Goal: Task Accomplishment & Management: Complete application form

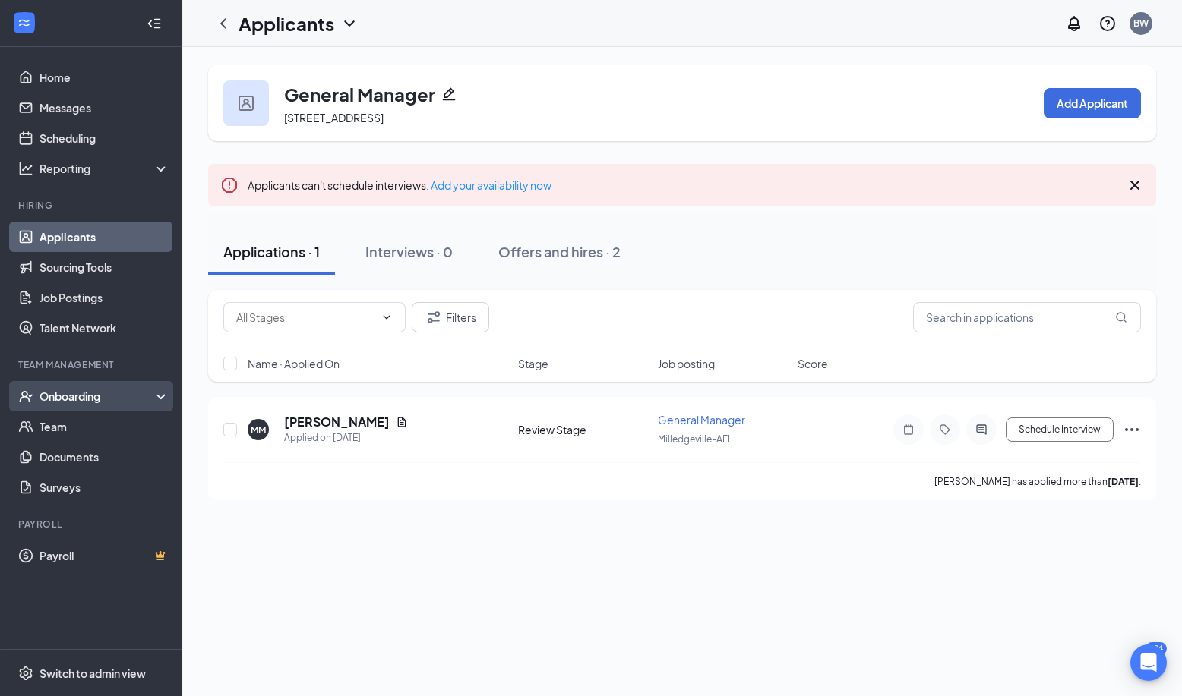
click at [79, 398] on div "Onboarding" at bounding box center [97, 396] width 117 height 15
click at [83, 398] on div "Onboarding" at bounding box center [97, 396] width 117 height 15
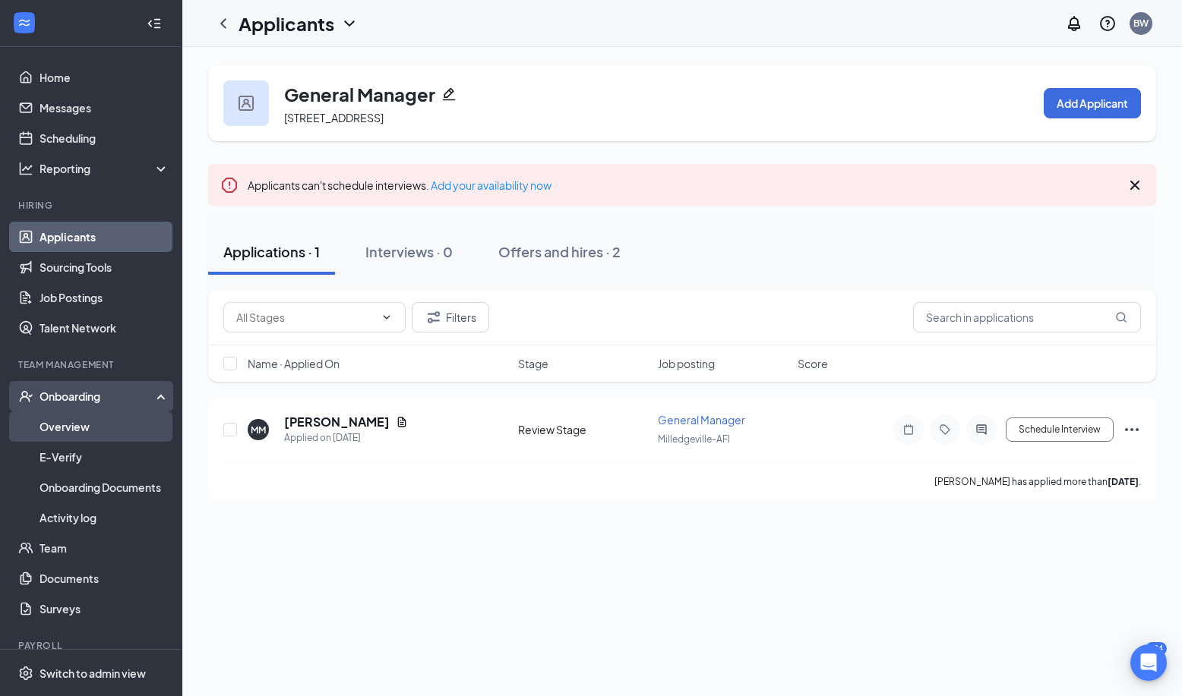
click at [70, 425] on link "Overview" at bounding box center [104, 427] width 130 height 30
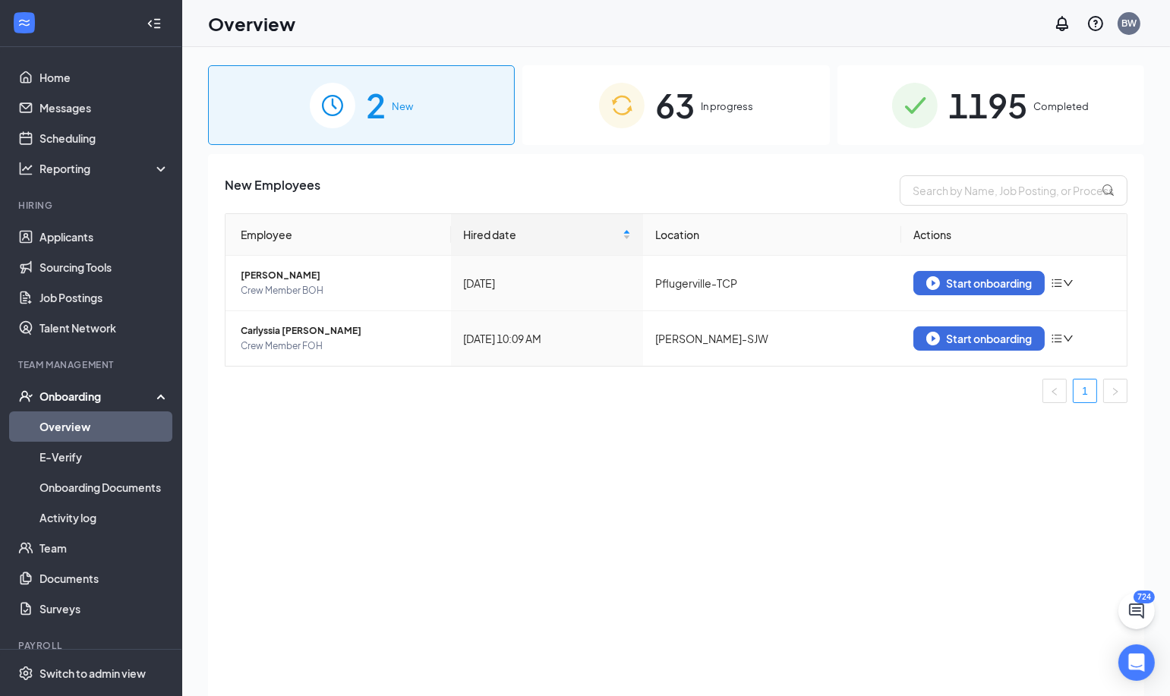
click at [724, 112] on span "In progress" at bounding box center [727, 106] width 52 height 15
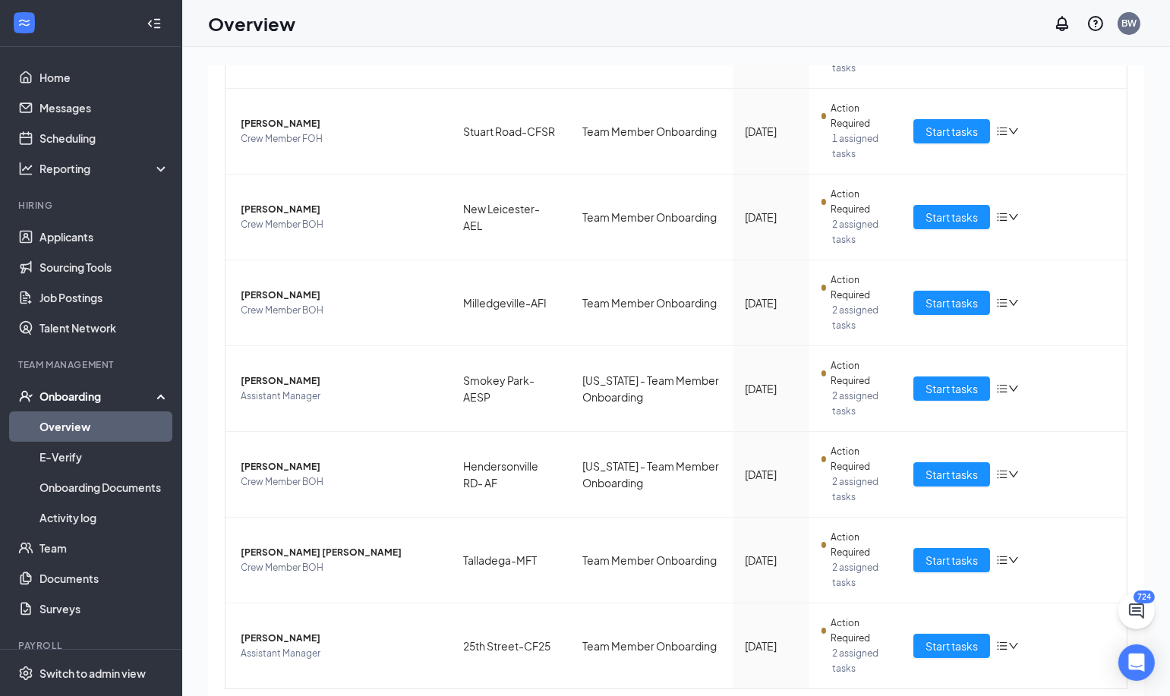
scroll to position [452, 0]
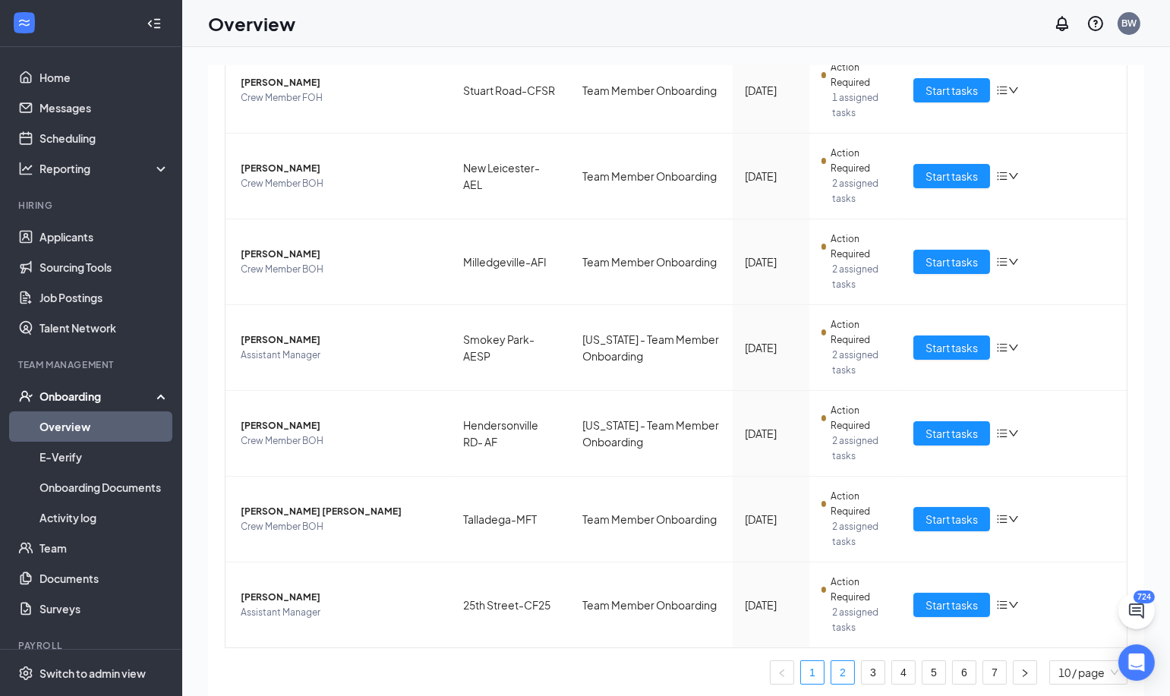
click at [833, 665] on link "2" at bounding box center [843, 672] width 23 height 23
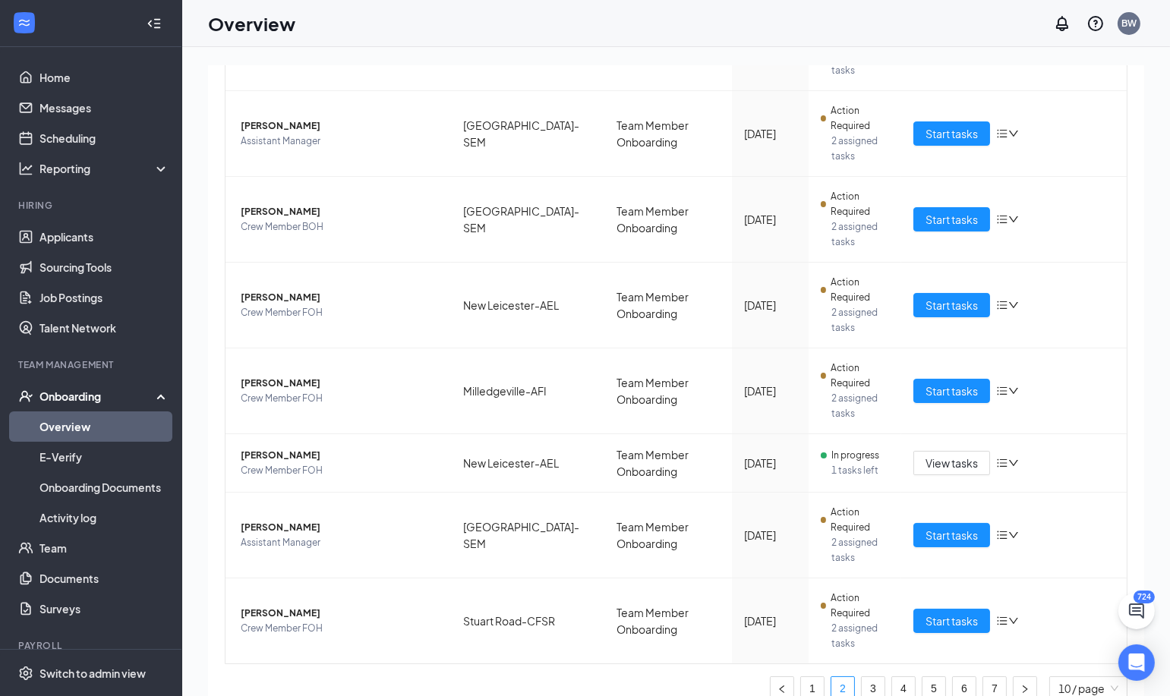
scroll to position [455, 0]
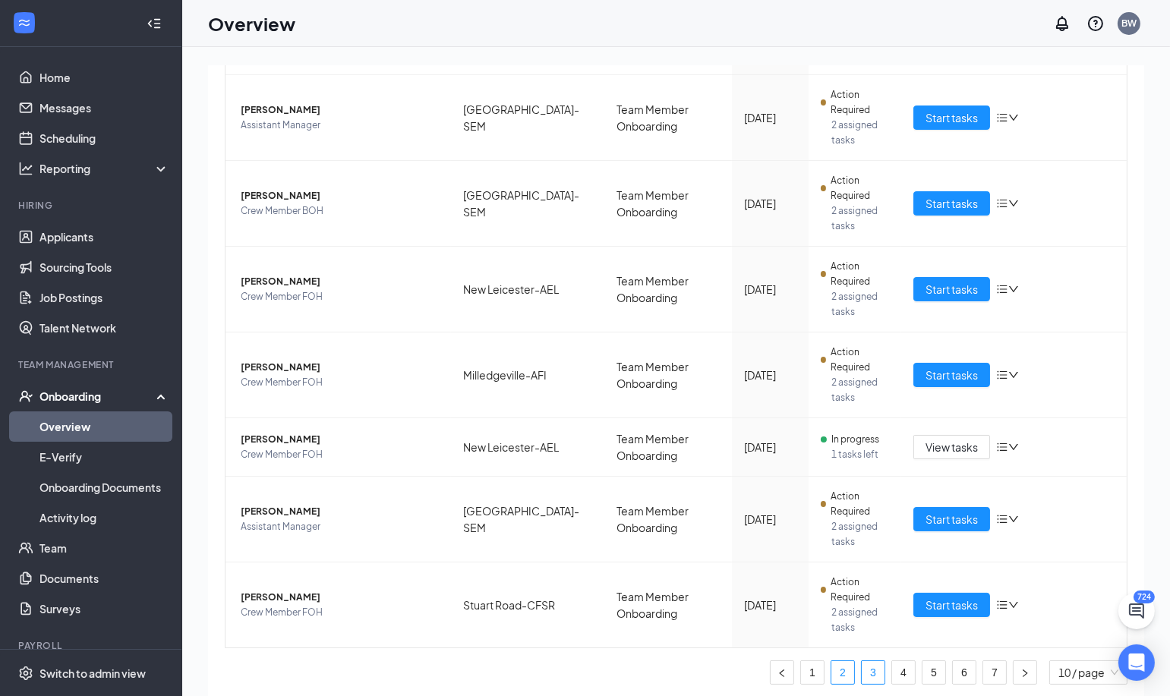
click at [863, 668] on link "3" at bounding box center [873, 672] width 23 height 23
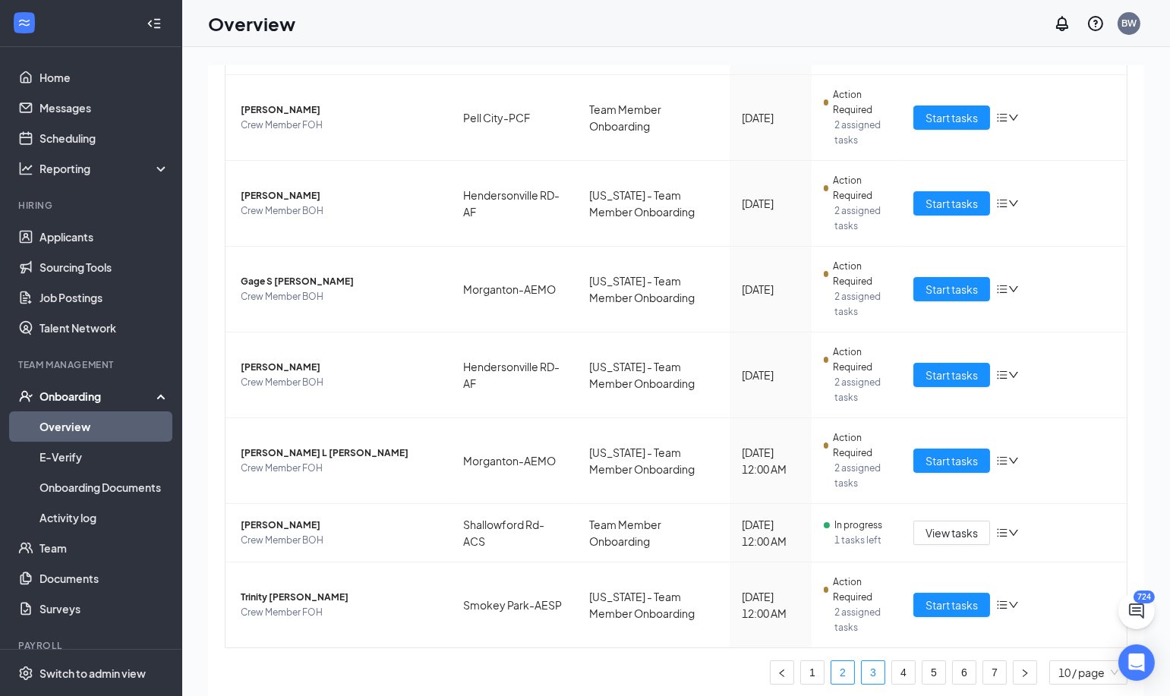
click at [834, 668] on link "2" at bounding box center [843, 672] width 23 height 23
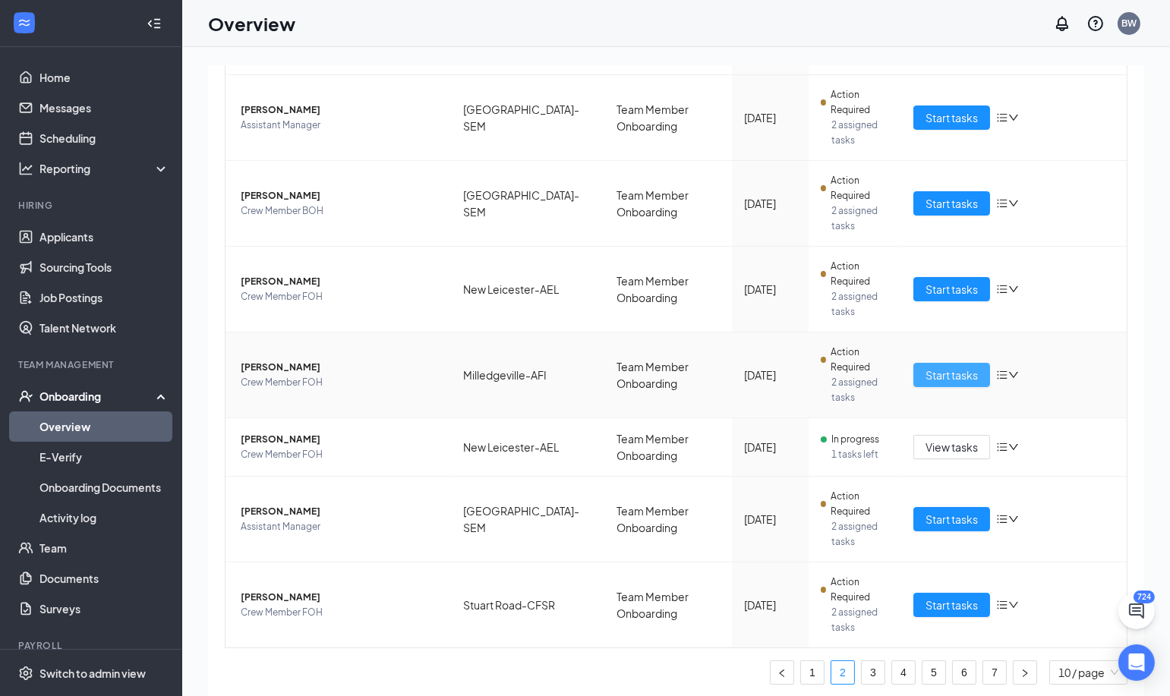
click at [958, 377] on span "Start tasks" at bounding box center [952, 375] width 52 height 17
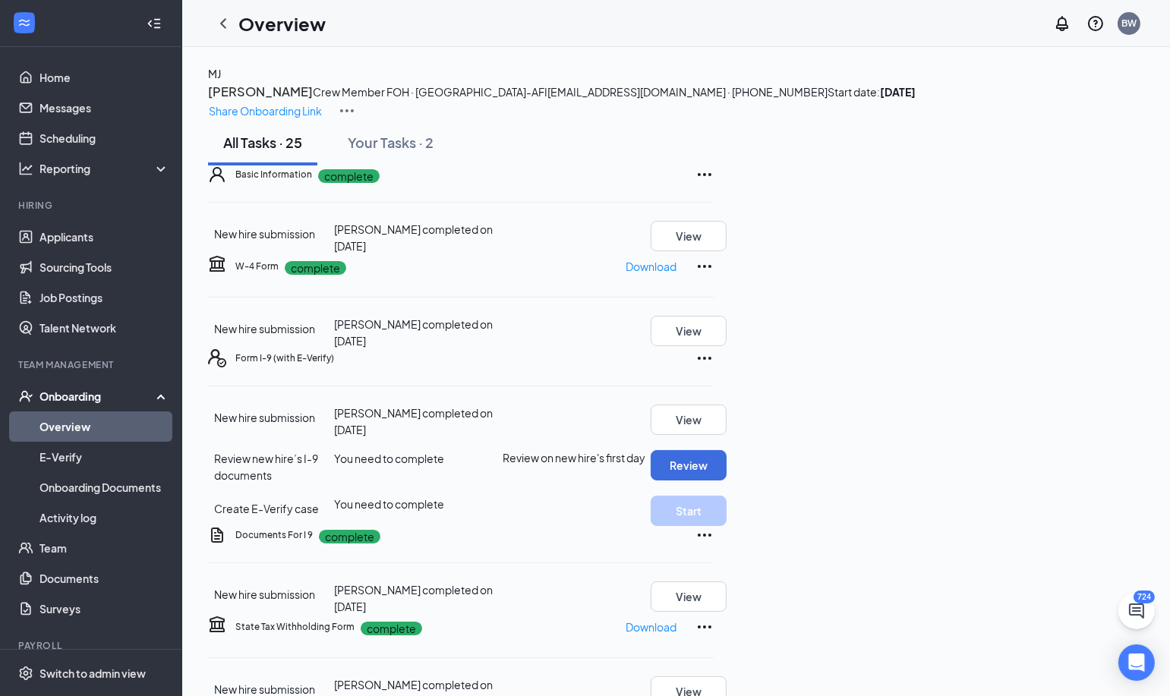
scroll to position [118, 0]
click at [727, 612] on button "View" at bounding box center [689, 597] width 76 height 30
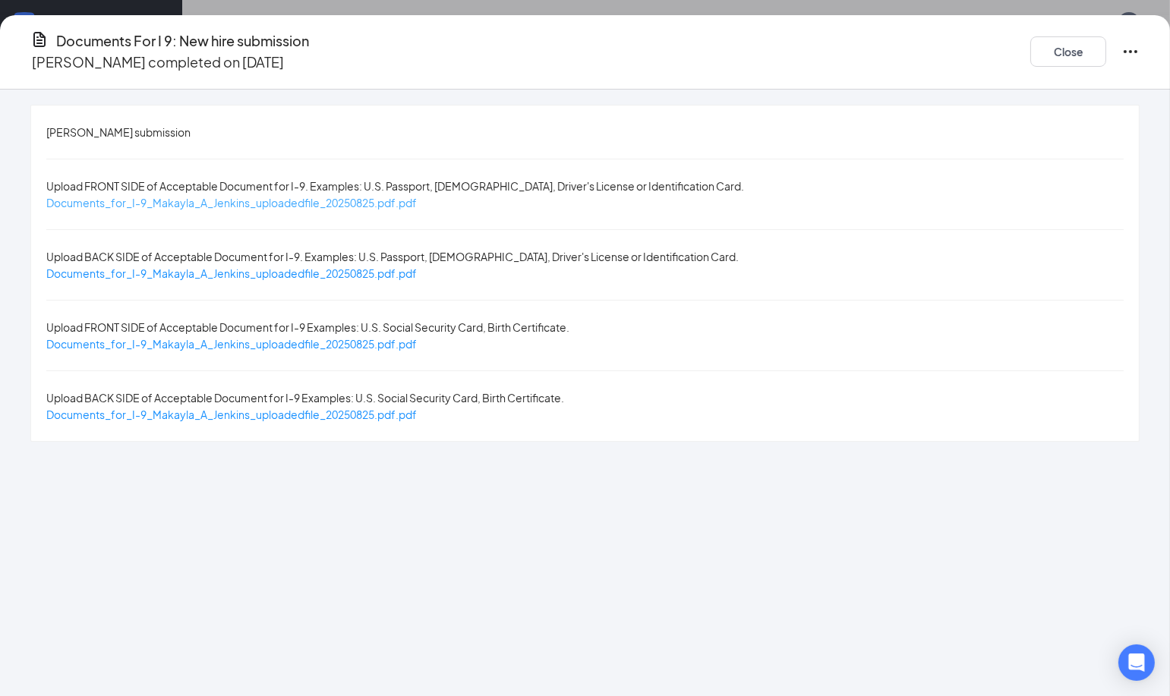
click at [405, 196] on span "Documents_for_I-9_Makayla_A_Jenkins_uploadedfile_20250825.pdf.pdf" at bounding box center [231, 203] width 371 height 14
click at [1080, 46] on button "Close" at bounding box center [1069, 51] width 76 height 30
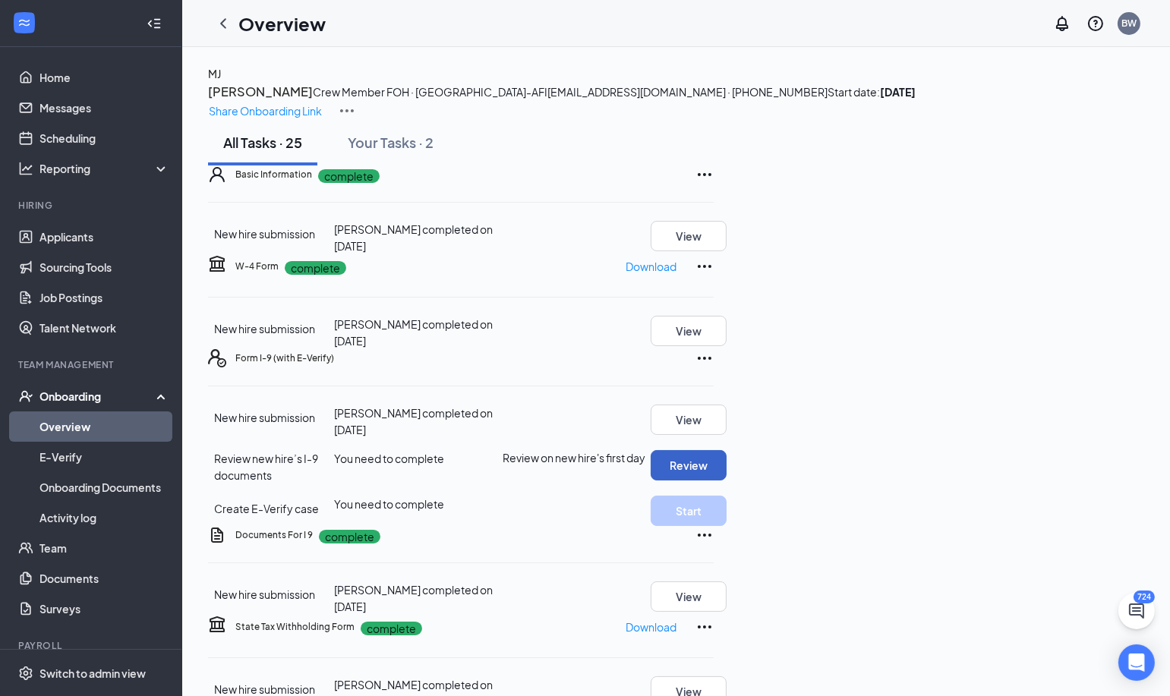
click at [727, 481] on button "Review" at bounding box center [689, 465] width 76 height 30
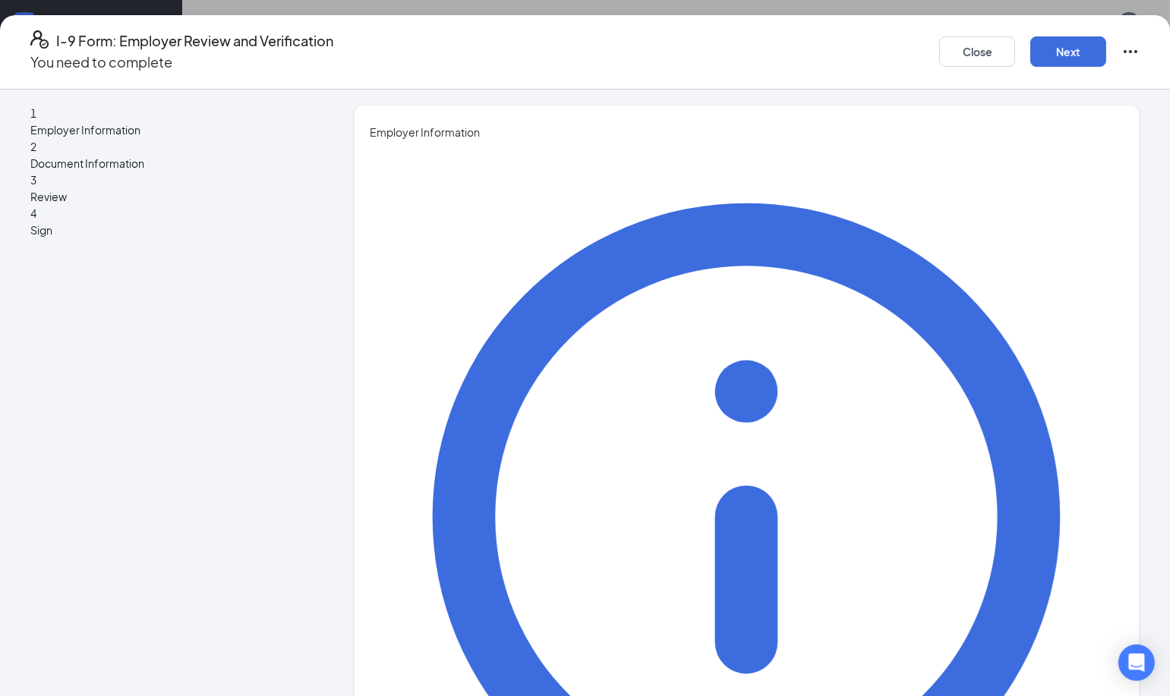
type input "[PERSON_NAME]"
type input "COO"
type input "[EMAIL_ADDRESS][DOMAIN_NAME]"
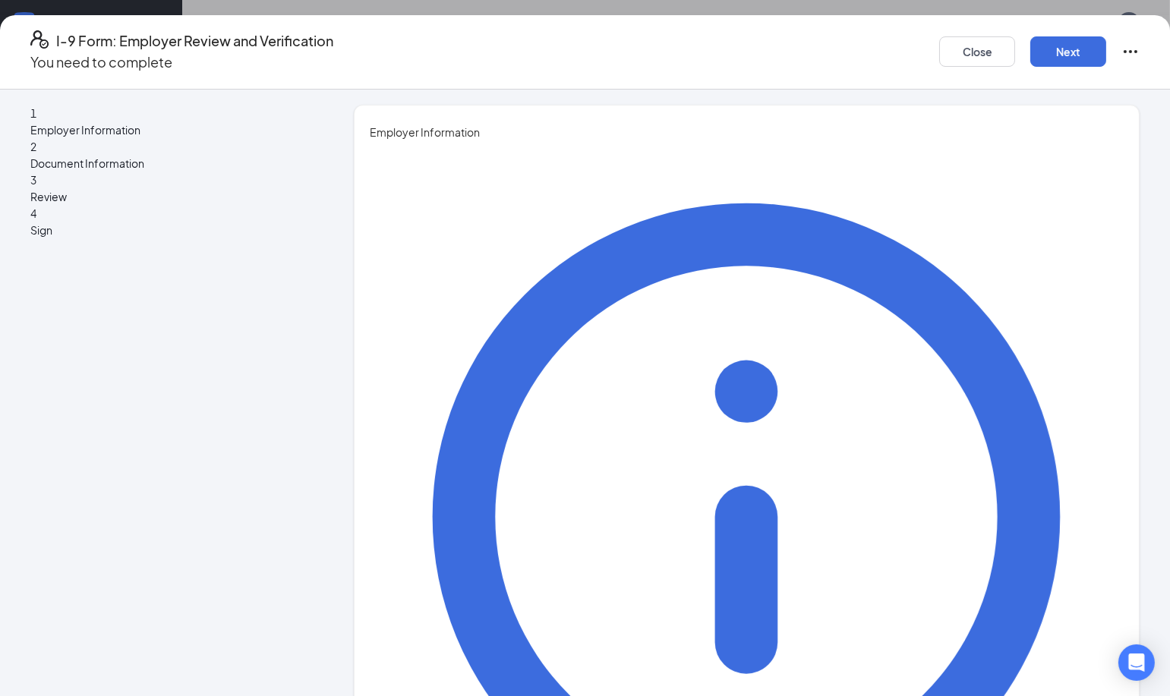
type input "2104453415"
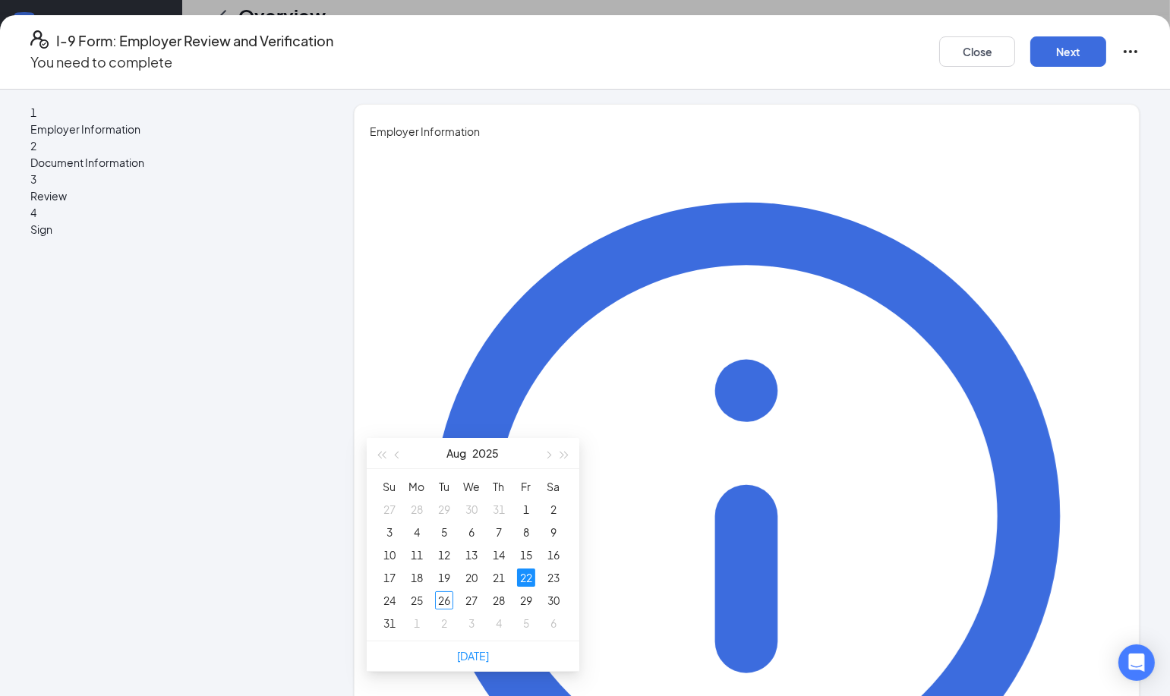
scroll to position [216, 0]
type input "[DATE]"
click at [446, 595] on div "26" at bounding box center [444, 594] width 18 height 18
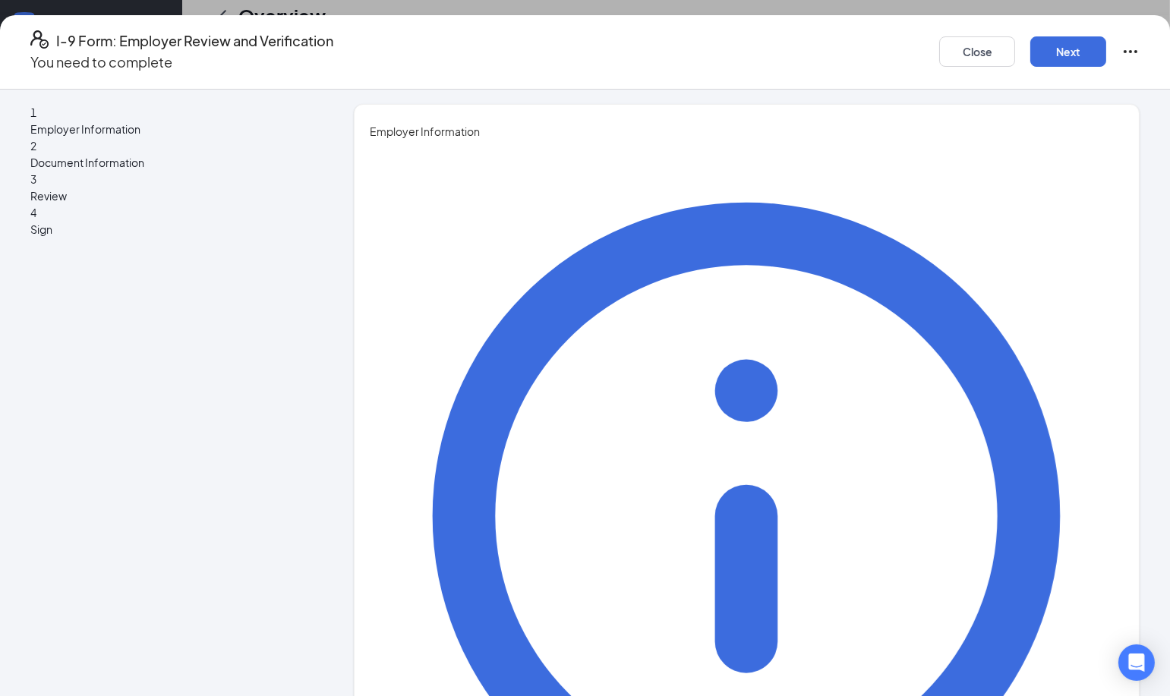
click at [1066, 43] on button "Next" at bounding box center [1069, 51] width 76 height 30
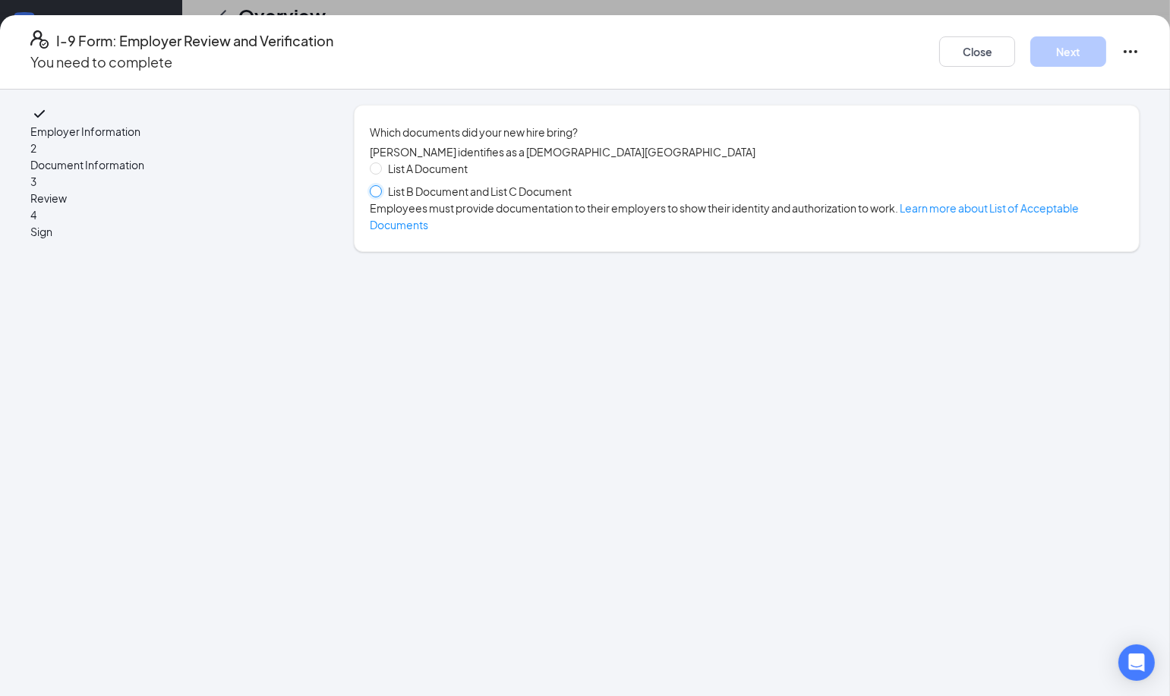
click at [378, 195] on input "List B Document and List C Document" at bounding box center [375, 190] width 11 height 11
radio input "true"
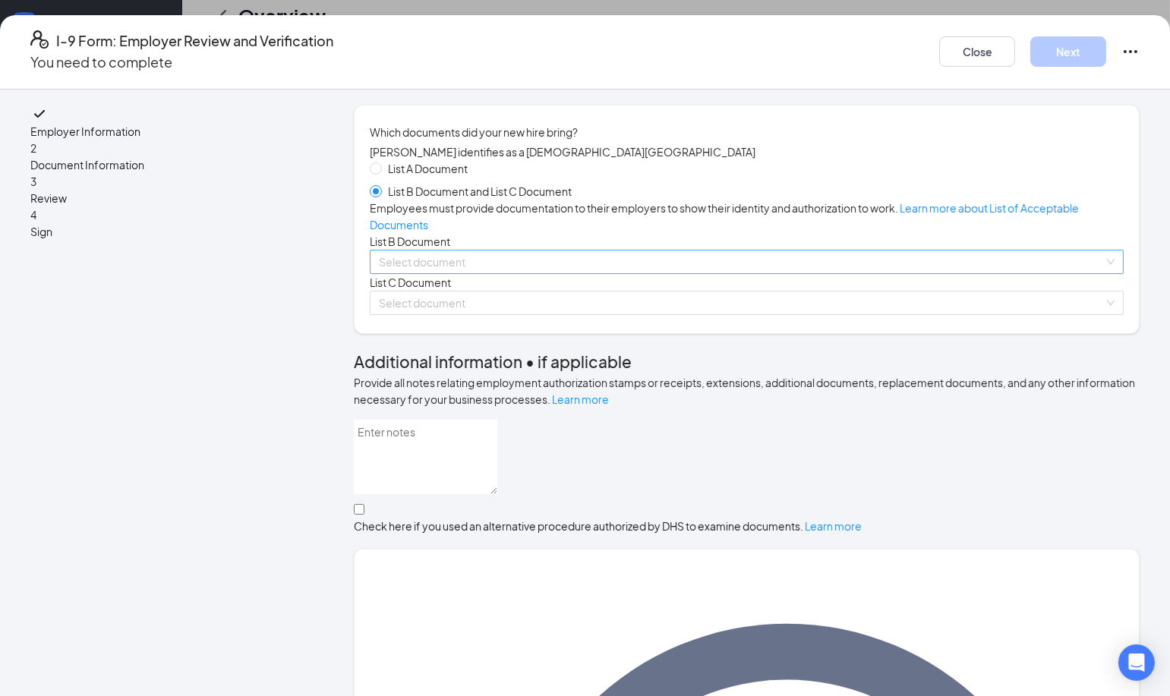
click at [468, 273] on input "search" at bounding box center [741, 262] width 725 height 23
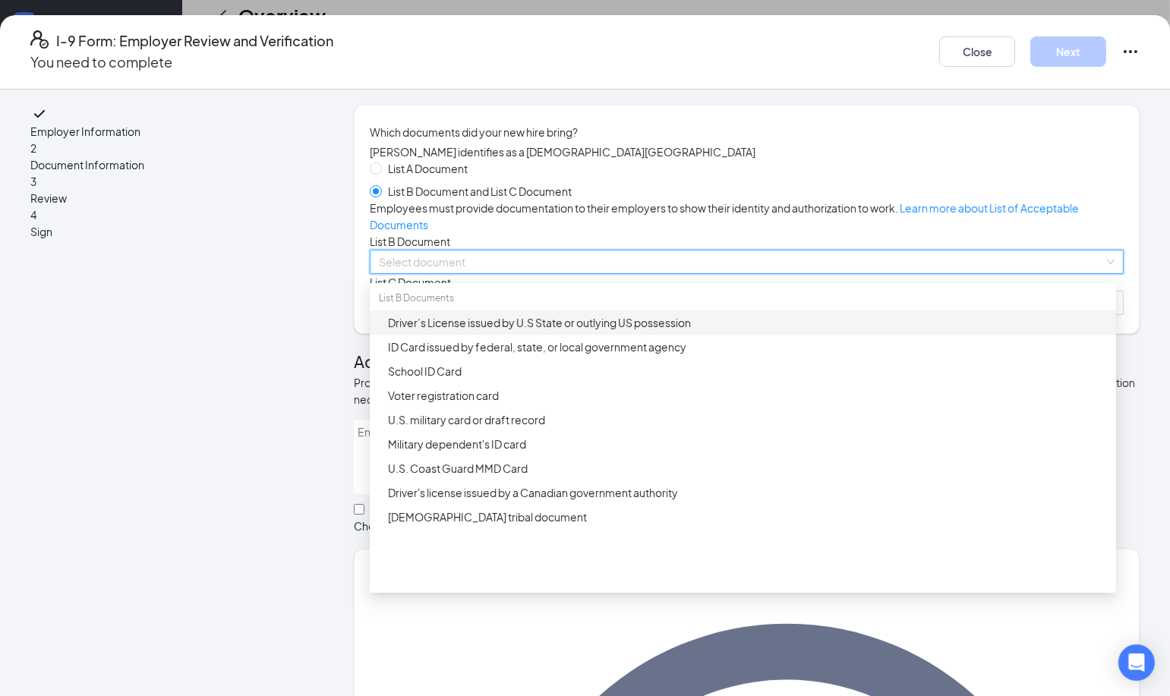
click at [506, 335] on div "Driver’s License issued by U.S State or outlying US possession" at bounding box center [743, 323] width 746 height 24
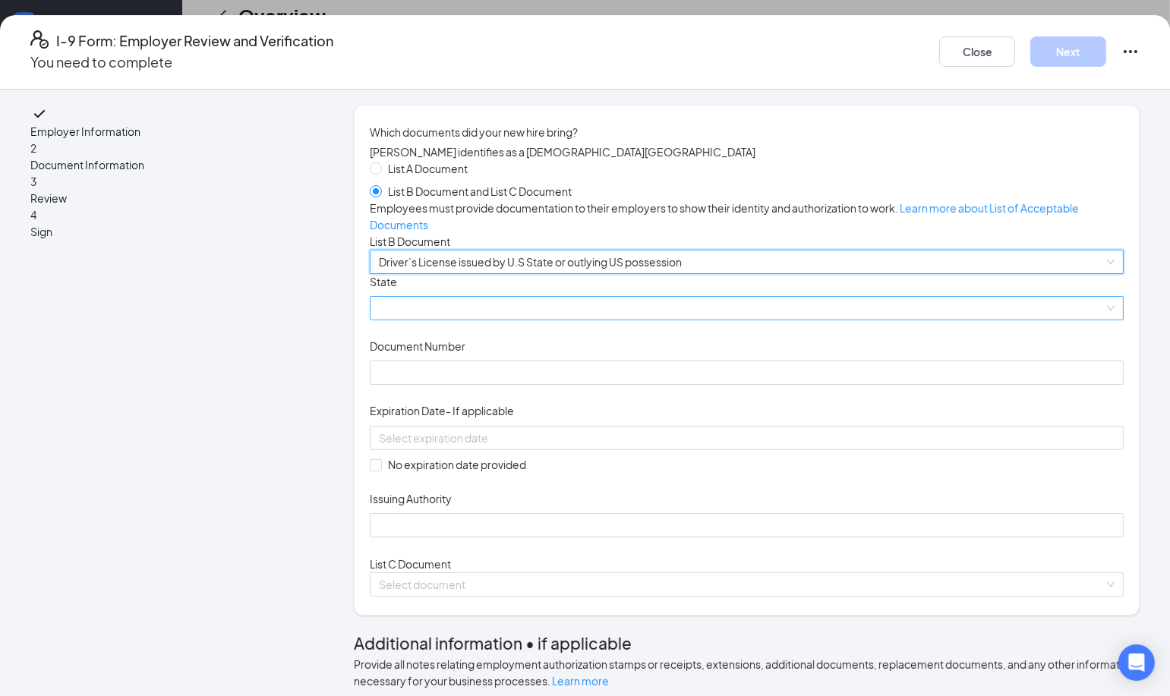
click at [471, 320] on span at bounding box center [747, 308] width 736 height 23
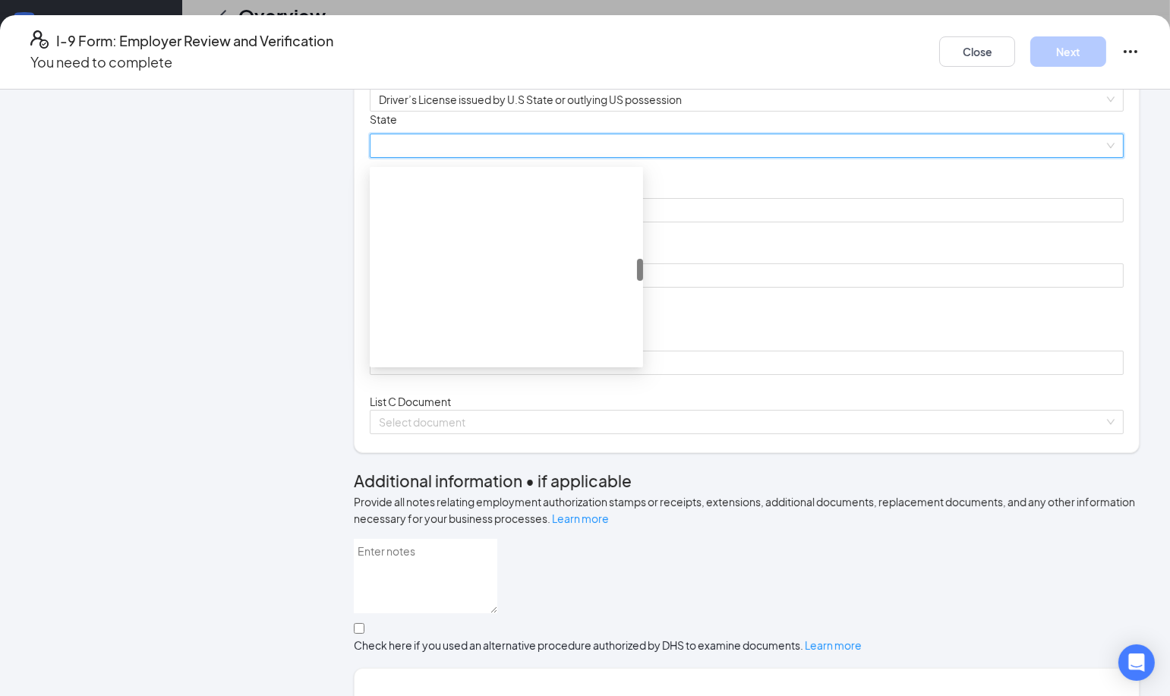
scroll to position [813, 0]
drag, startPoint x: 636, startPoint y: 366, endPoint x: 642, endPoint y: 309, distance: 57.3
click at [642, 309] on div "Document Title Driver’s License issued by U.S State or outlying US possession S…" at bounding box center [747, 245] width 754 height 264
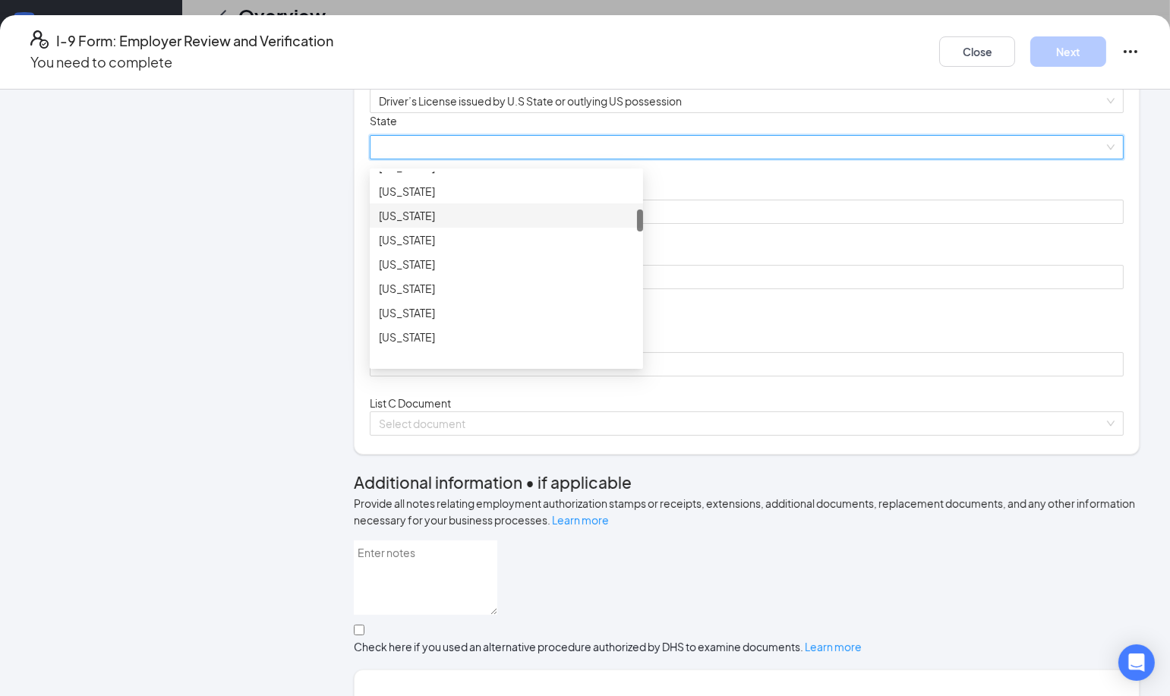
click at [436, 224] on div "[US_STATE]" at bounding box center [506, 215] width 255 height 17
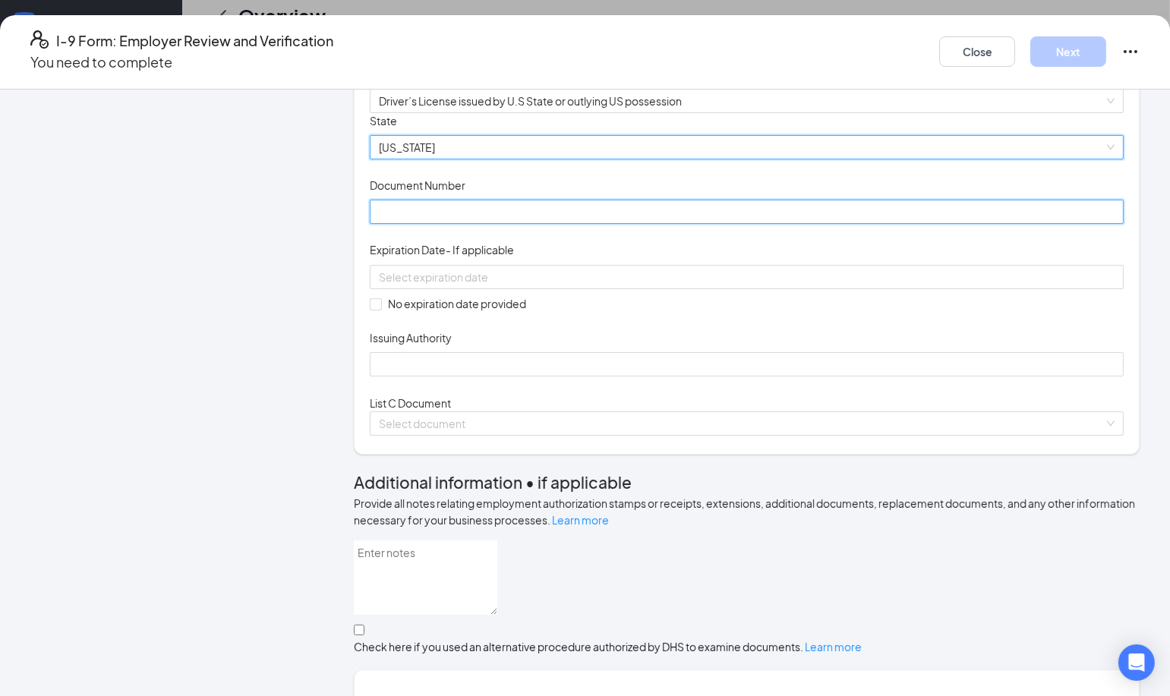
click at [447, 224] on input "Document Number" at bounding box center [747, 212] width 754 height 24
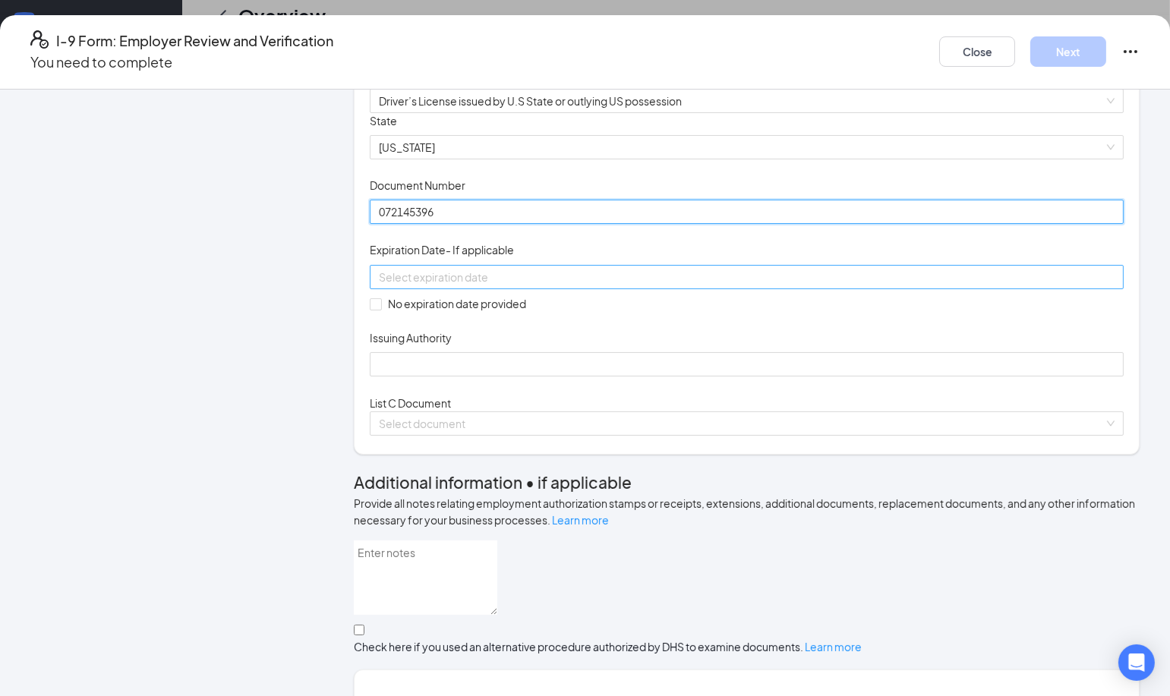
type input "072145396"
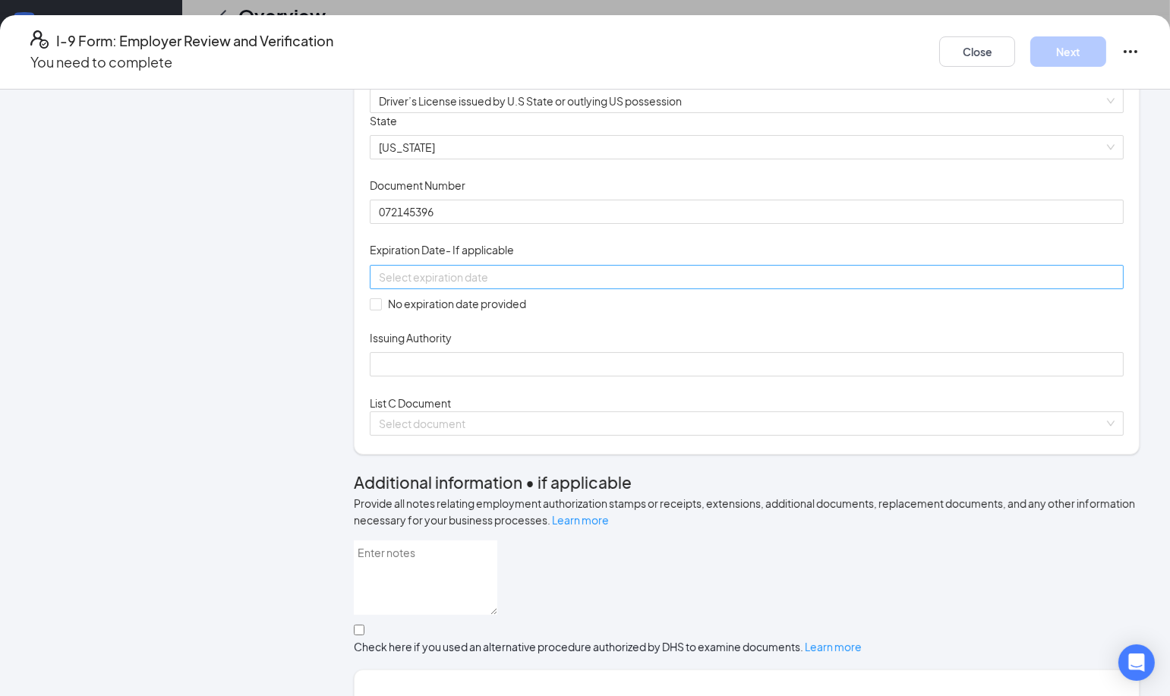
click at [461, 286] on input at bounding box center [745, 277] width 733 height 17
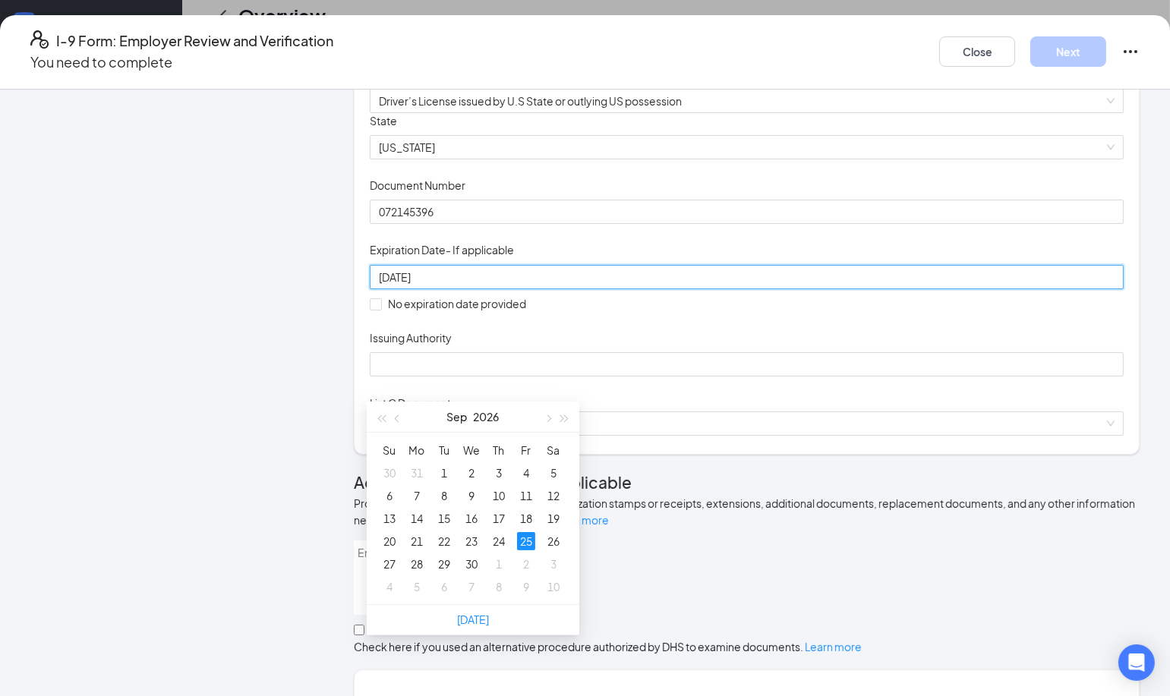
type input "[DATE]"
click at [878, 377] on div "Document Title Driver’s License issued by U.S State or outlying US possession S…" at bounding box center [747, 245] width 754 height 264
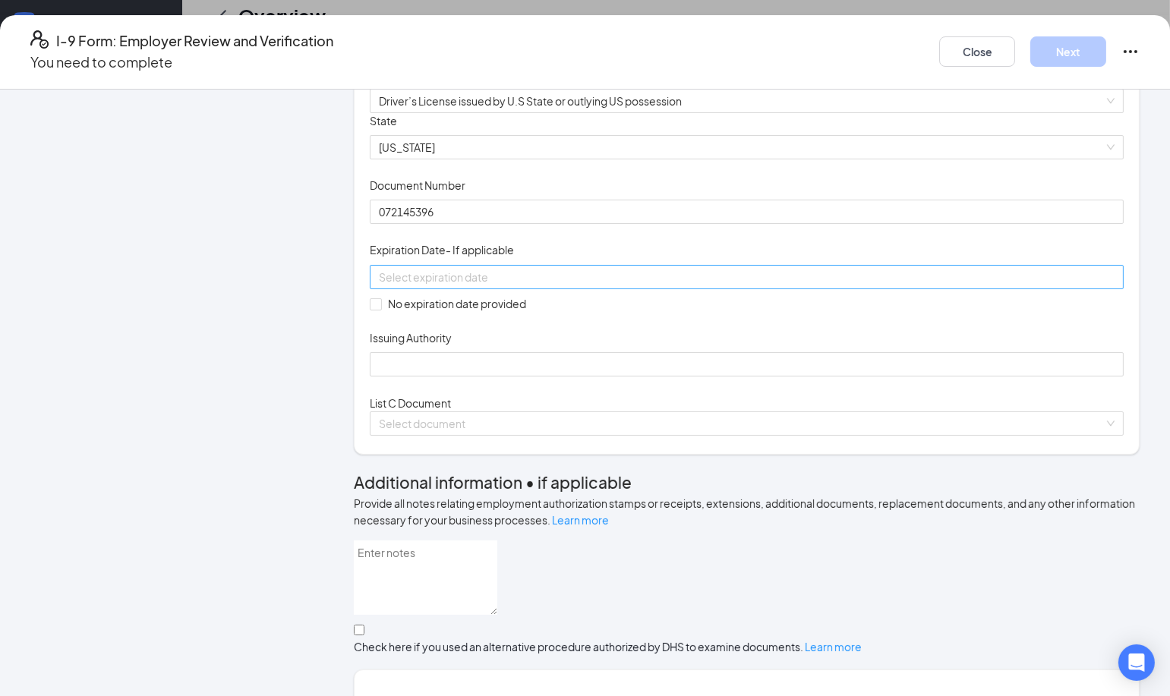
click at [545, 286] on input at bounding box center [745, 277] width 733 height 17
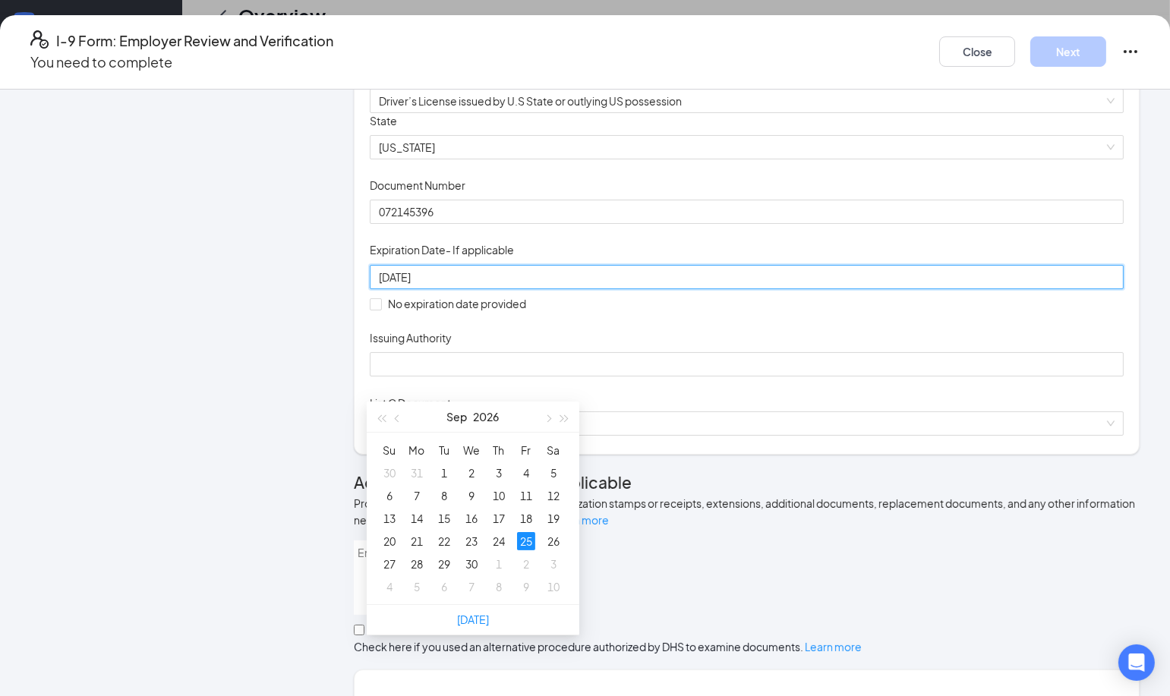
click at [526, 544] on div "25" at bounding box center [526, 541] width 18 height 18
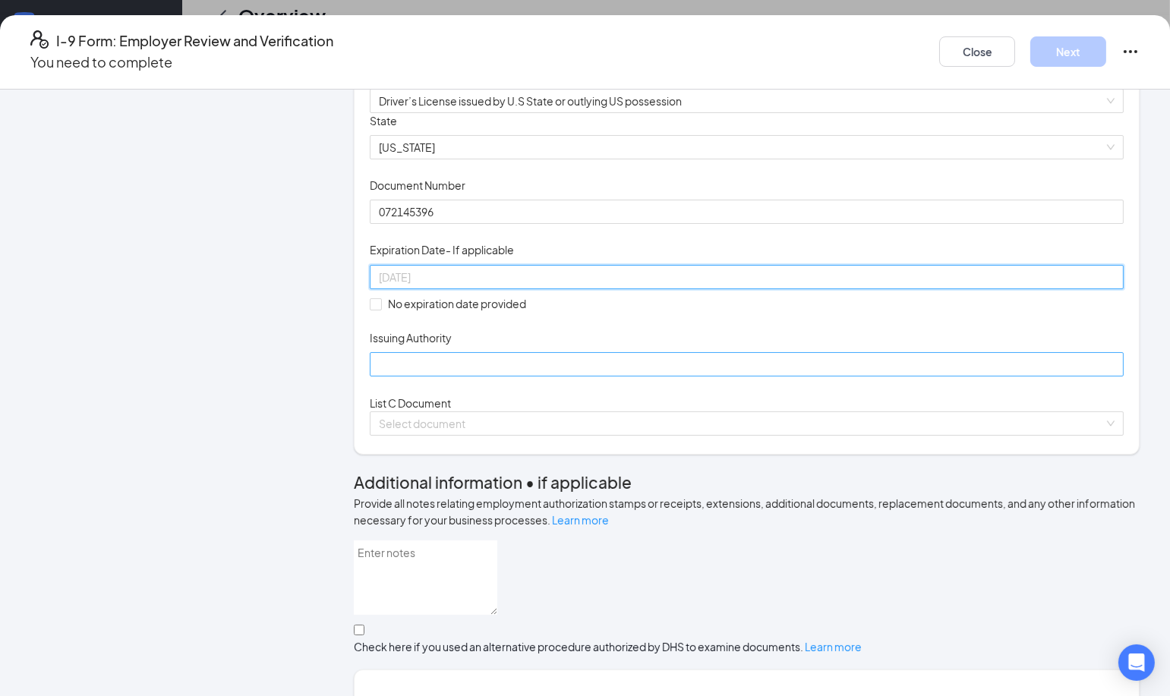
type input "[DATE]"
click at [538, 377] on input "Issuing Authority" at bounding box center [747, 364] width 754 height 24
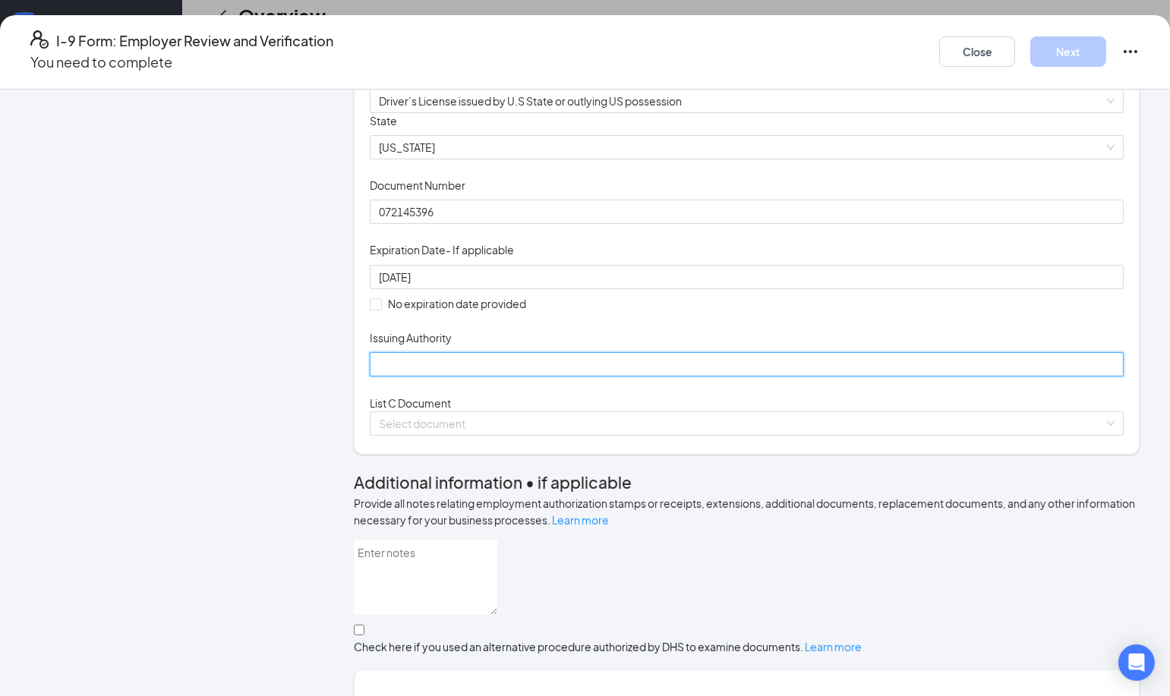
type input "[US_STATE]"
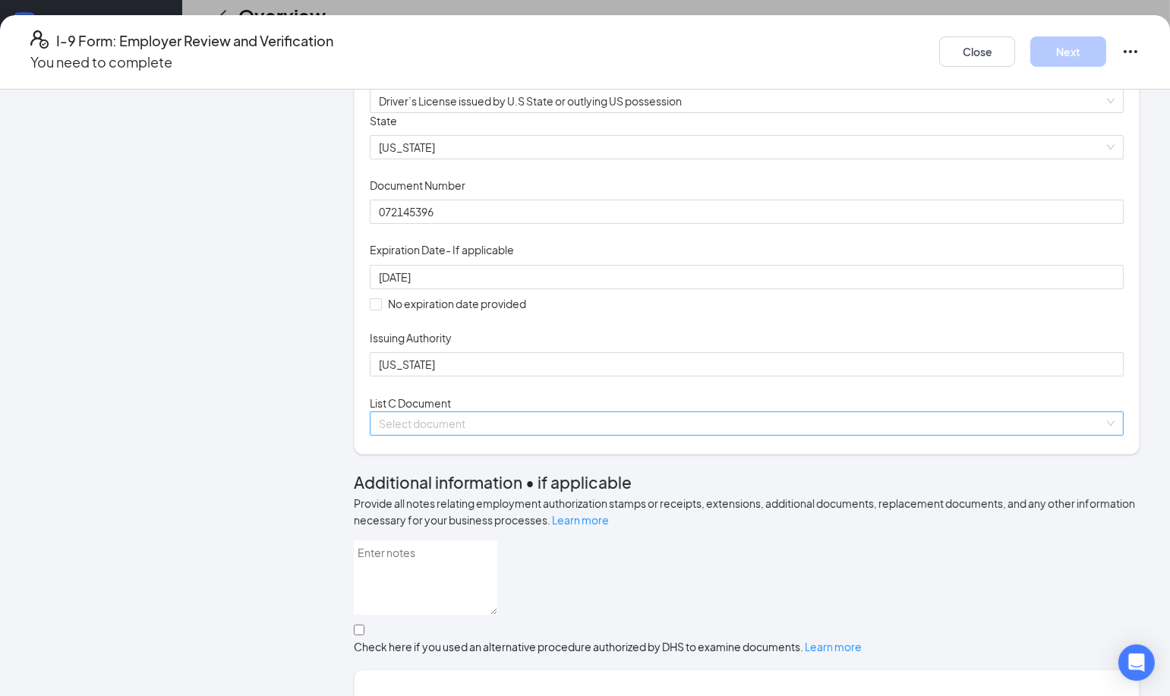
click at [536, 435] on input "search" at bounding box center [741, 423] width 725 height 23
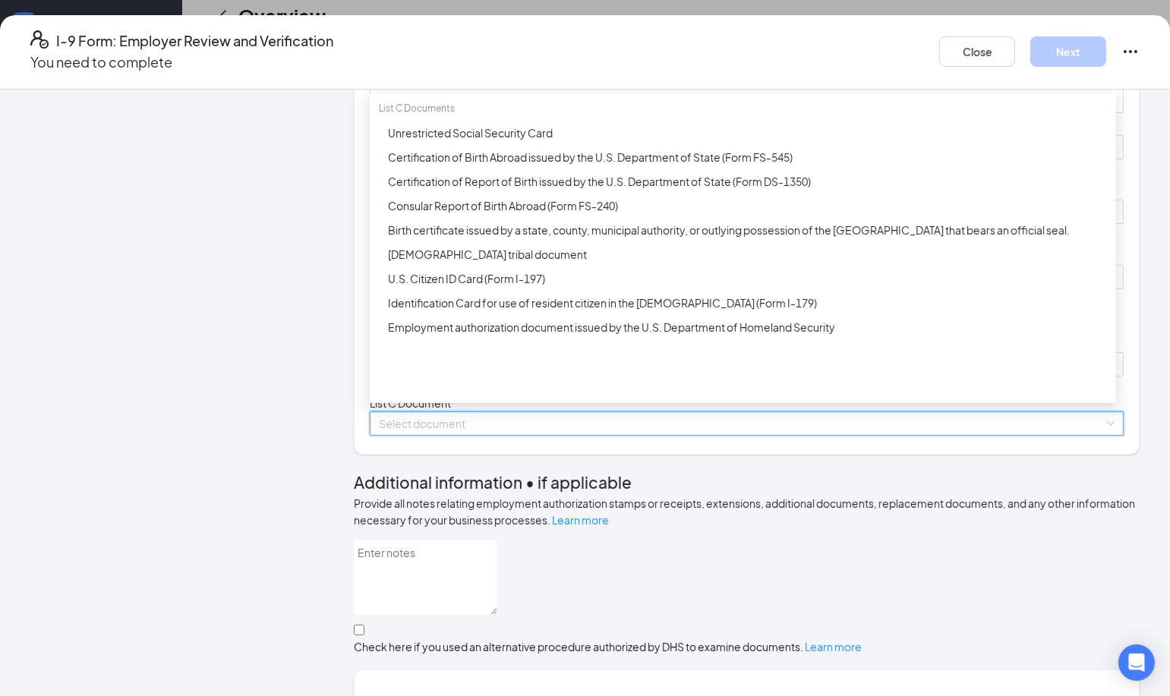
click at [686, 194] on div "Certification of Report of Birth issued by the U.S. Department of State (Form D…" at bounding box center [743, 181] width 746 height 24
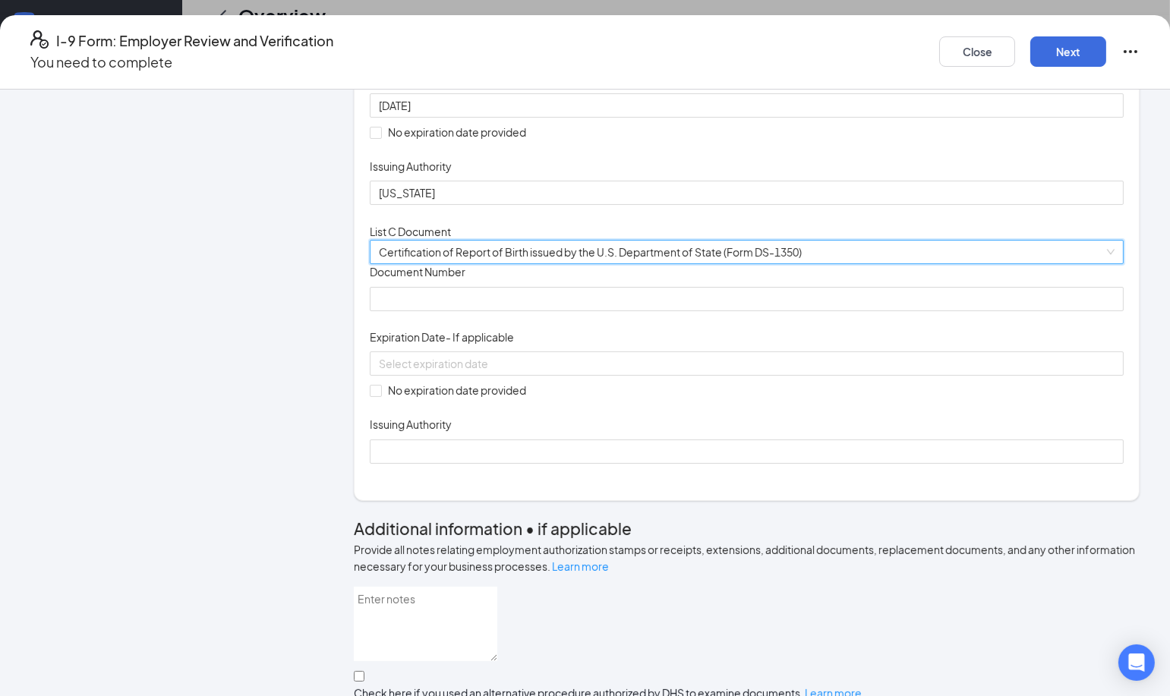
scroll to position [334, 0]
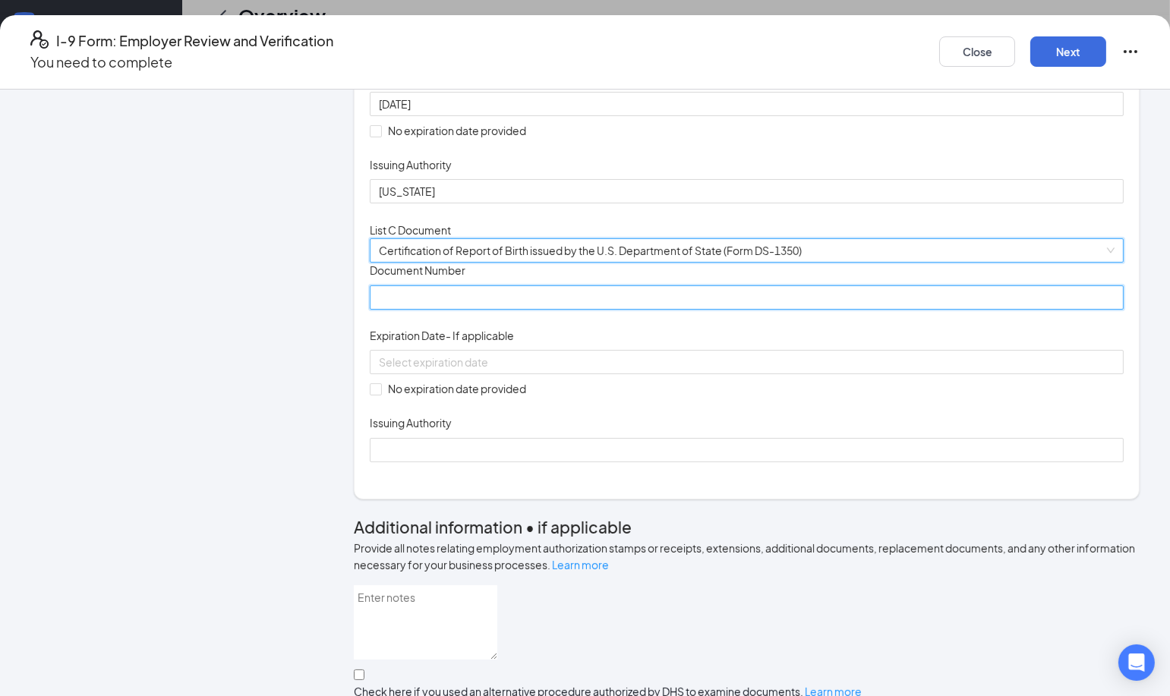
click at [538, 310] on input "Document Number" at bounding box center [747, 298] width 754 height 24
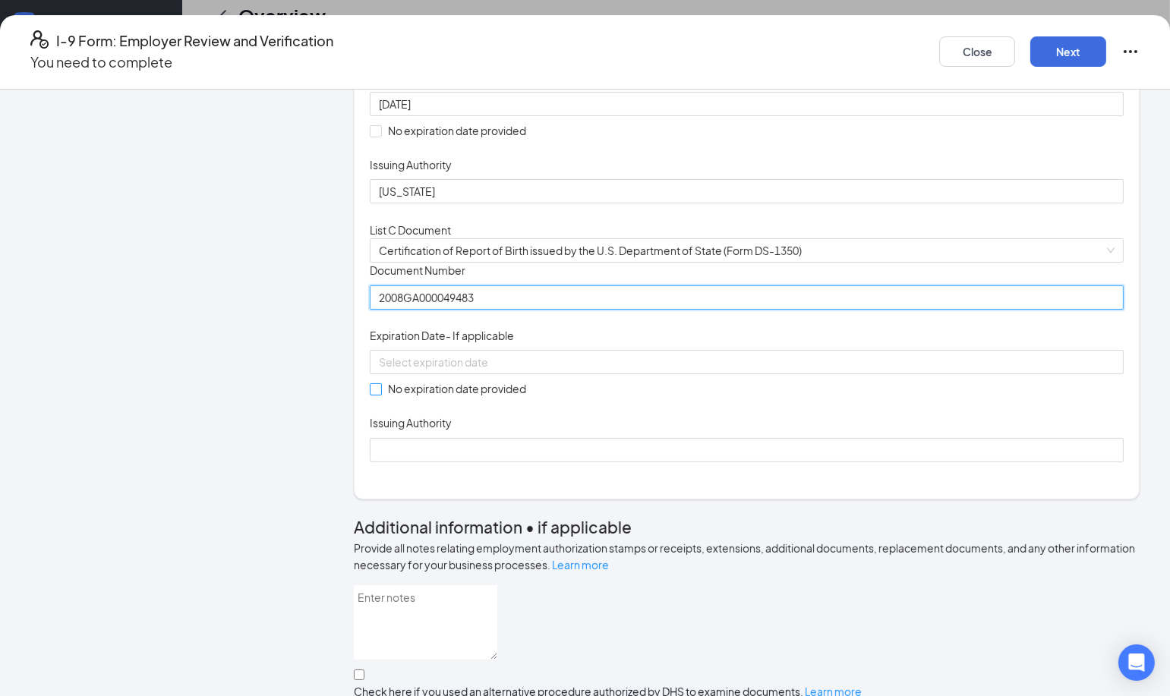
type input "2008GA000049483"
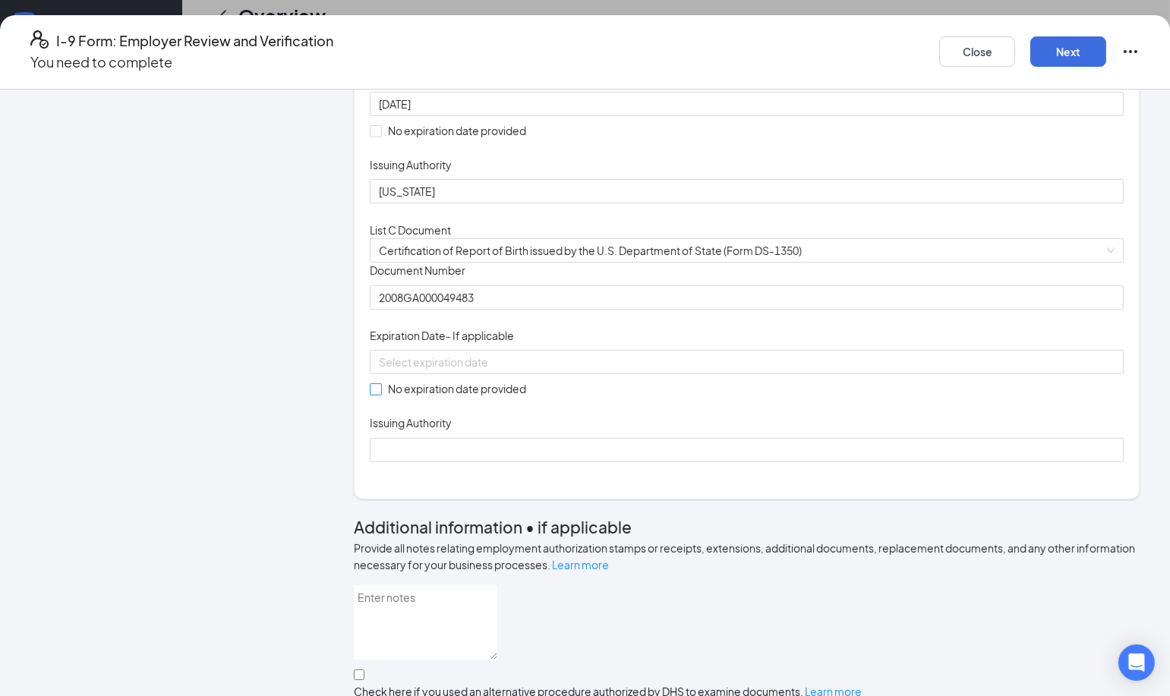
click at [377, 394] on input "No expiration date provided" at bounding box center [375, 388] width 11 height 11
checkbox input "true"
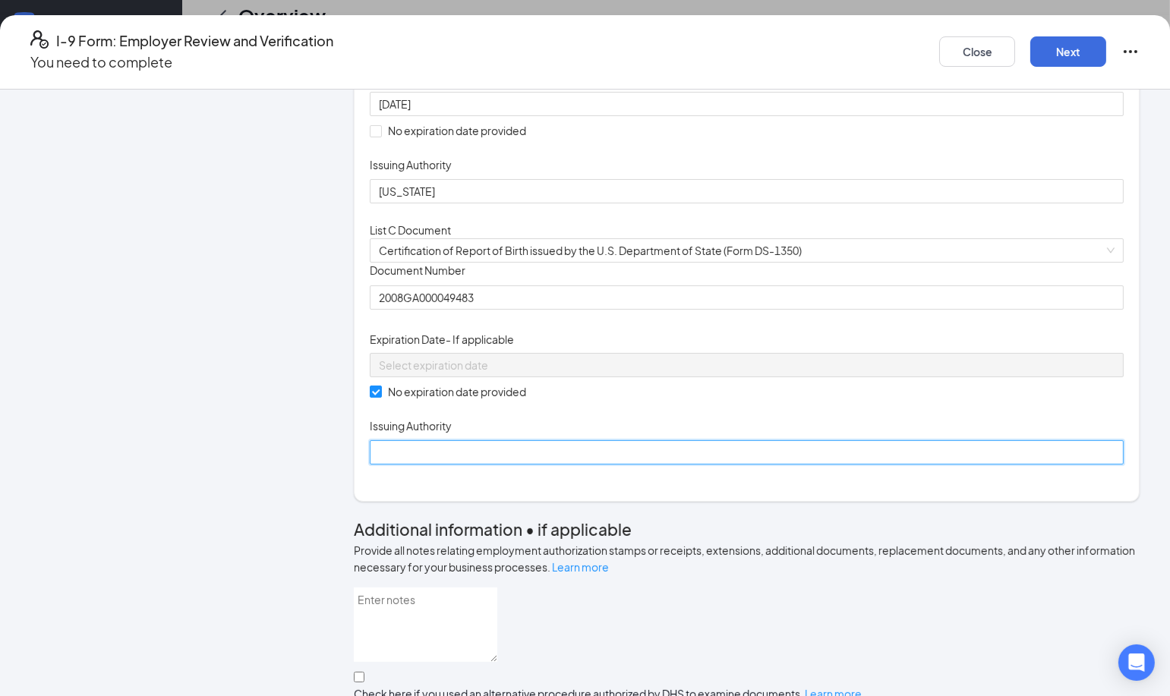
click at [412, 465] on input "Issuing Authority" at bounding box center [747, 452] width 754 height 24
type input "g"
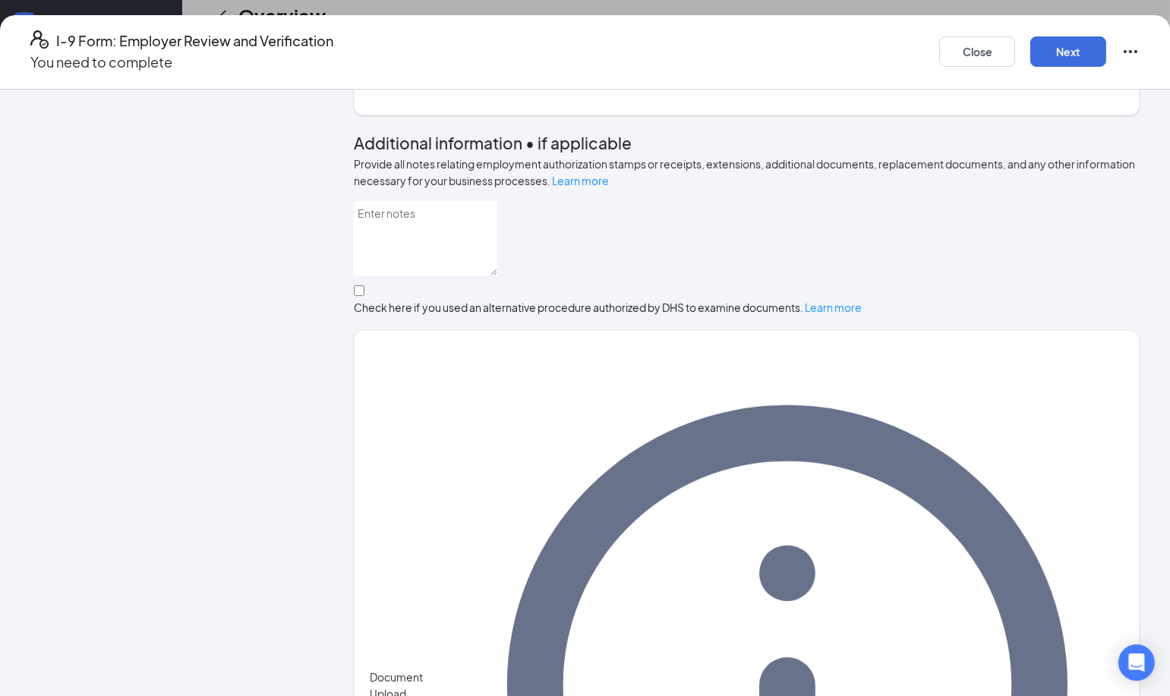
scroll to position [718, 0]
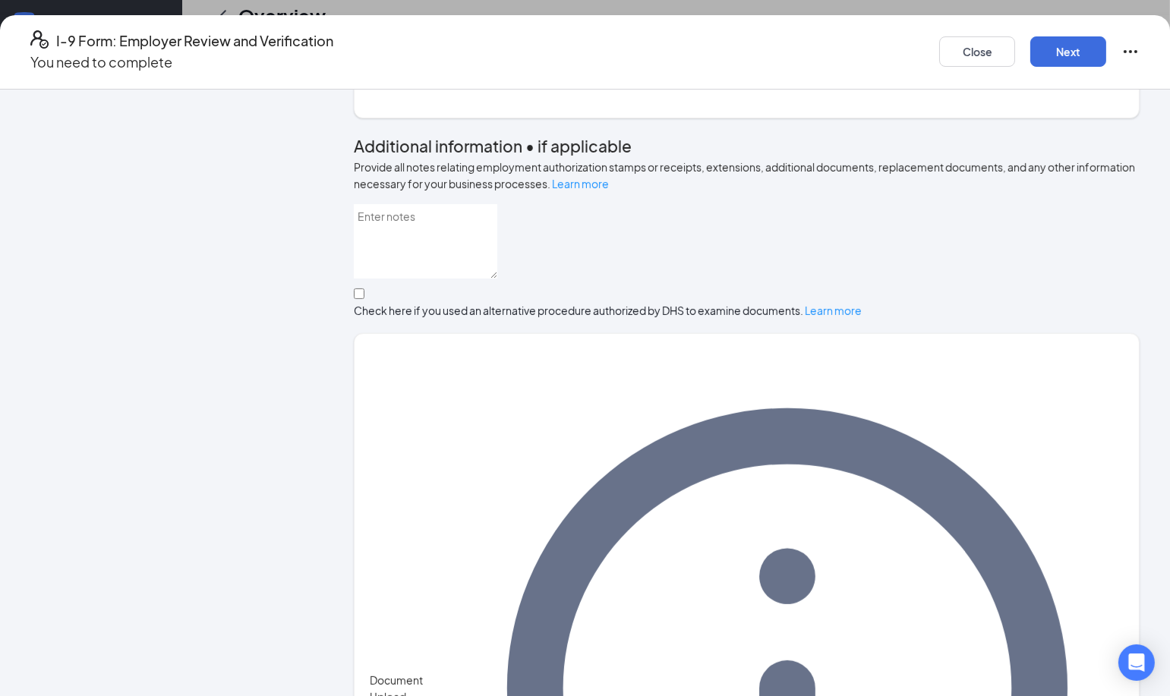
type input "[US_STATE] State Registar Office"
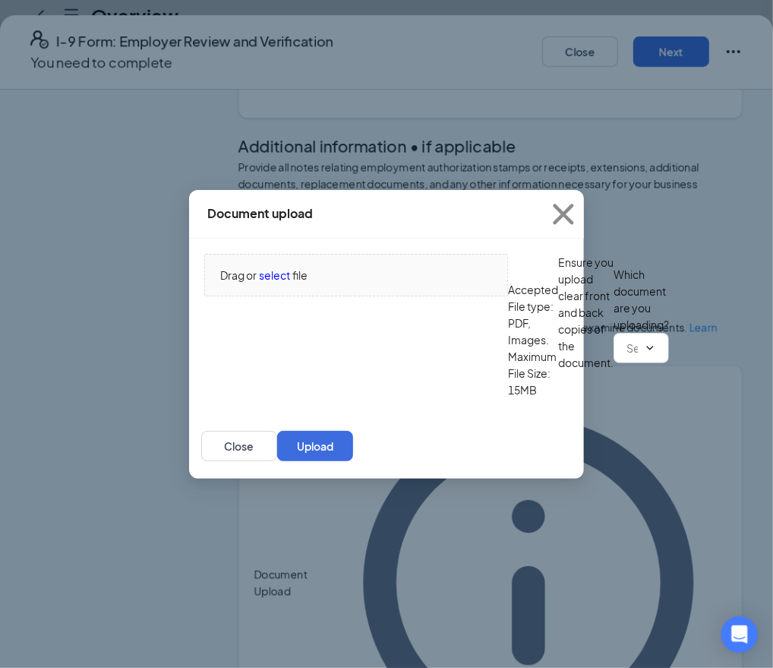
scroll to position [387, 0]
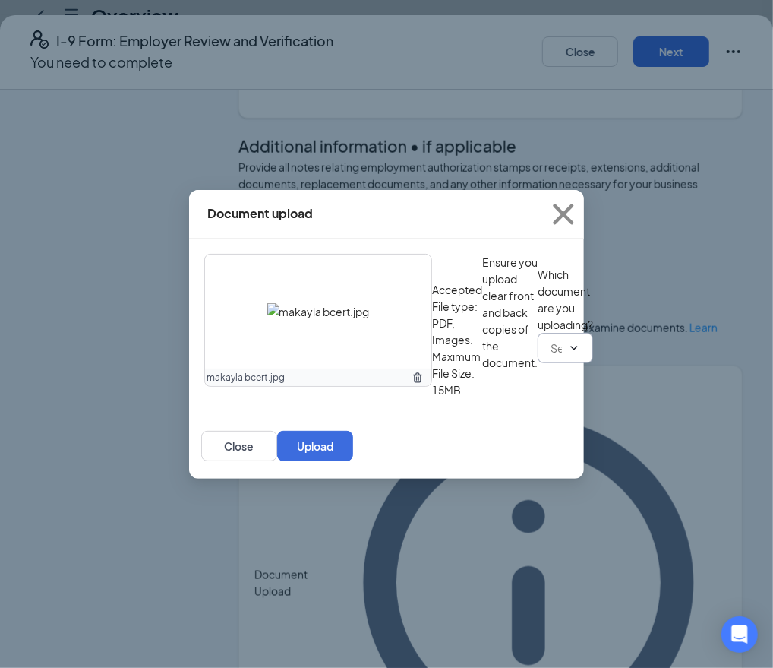
click at [568, 354] on icon "ChevronDown" at bounding box center [574, 348] width 12 height 12
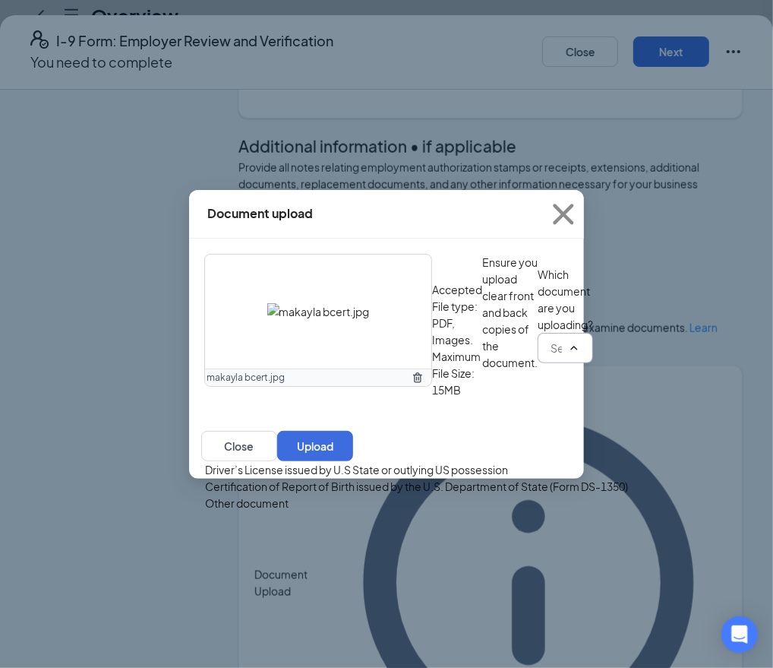
click at [377, 494] on div "Certification of Report of Birth issued by the U.S. Department of State (Form D…" at bounding box center [416, 486] width 423 height 17
type input "Certification of Report of Birth issued by the U.S. Department of State (Form D…"
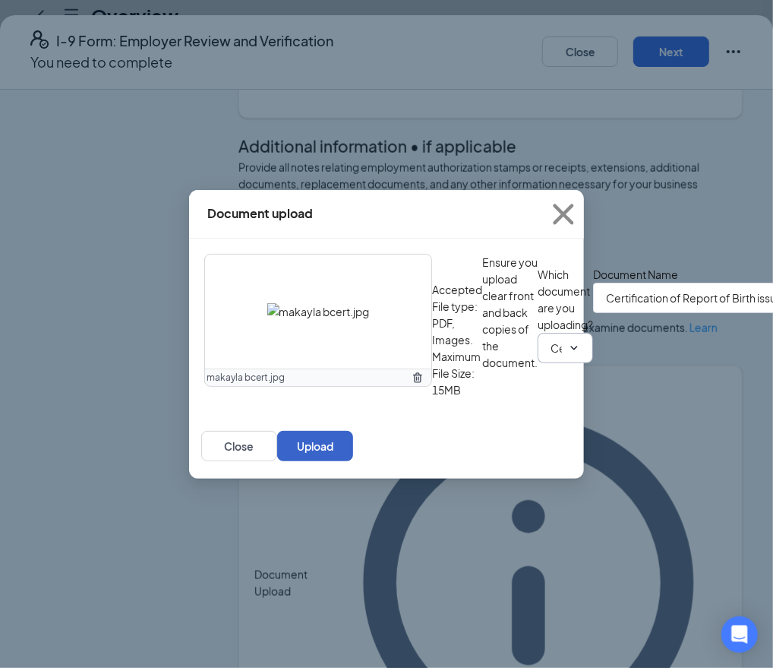
click at [353, 461] on button "Upload" at bounding box center [315, 446] width 76 height 30
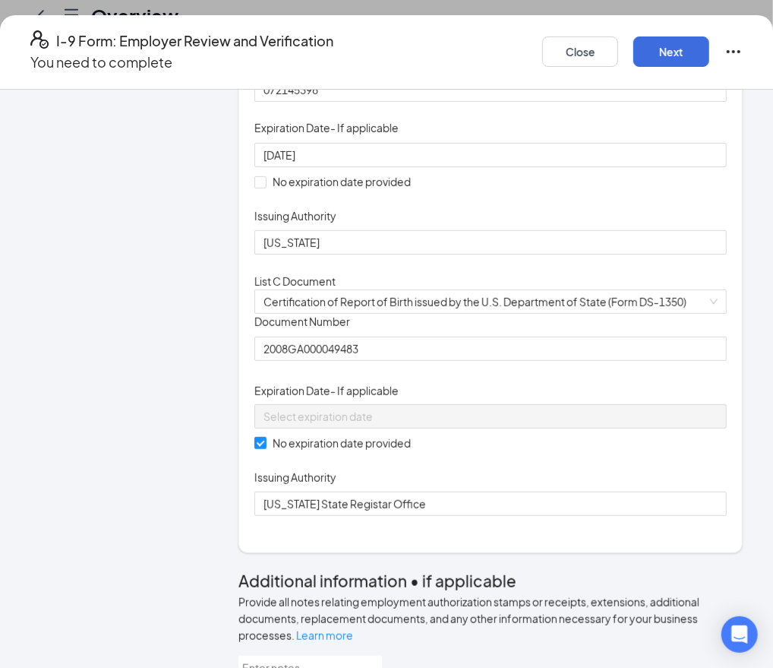
scroll to position [282, 0]
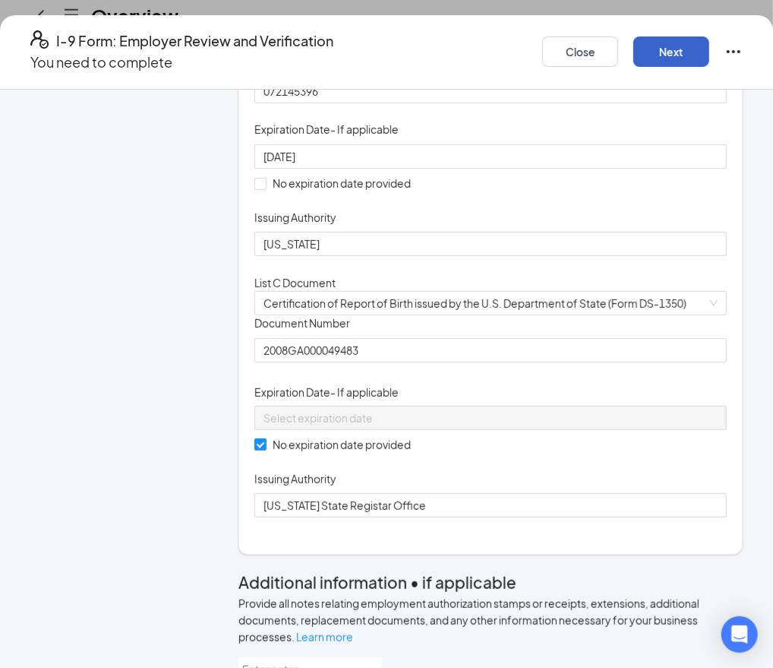
click at [670, 53] on button "Next" at bounding box center [671, 51] width 76 height 30
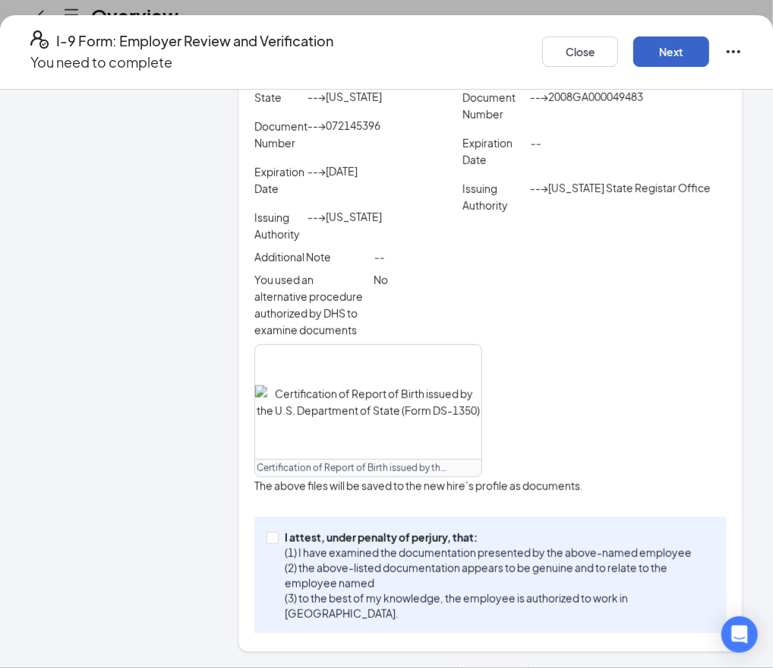
scroll to position [508, 0]
click at [267, 541] on input "I attest, under penalty of [PERSON_NAME], that: (1) I have examined the documen…" at bounding box center [272, 537] width 11 height 11
checkbox input "true"
click at [674, 39] on button "Next" at bounding box center [671, 51] width 76 height 30
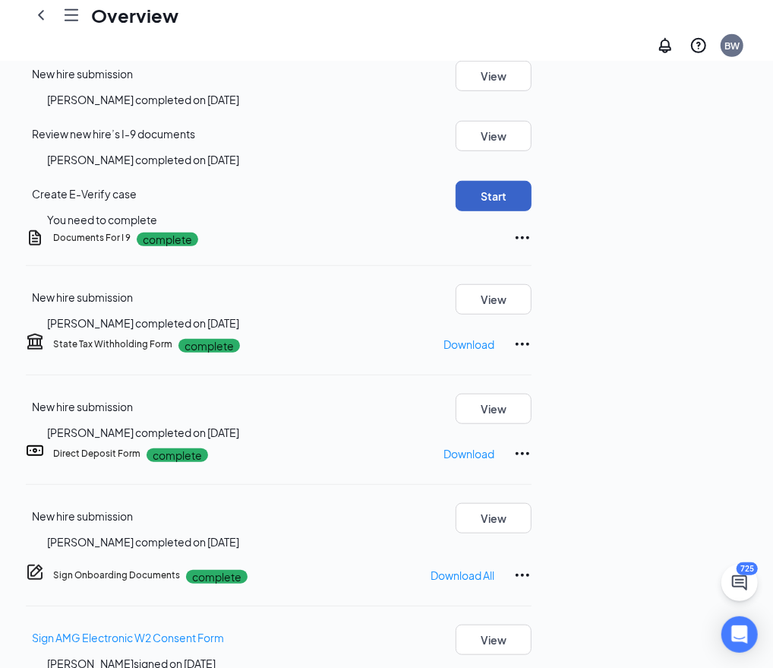
click at [532, 211] on button "Start" at bounding box center [494, 196] width 76 height 30
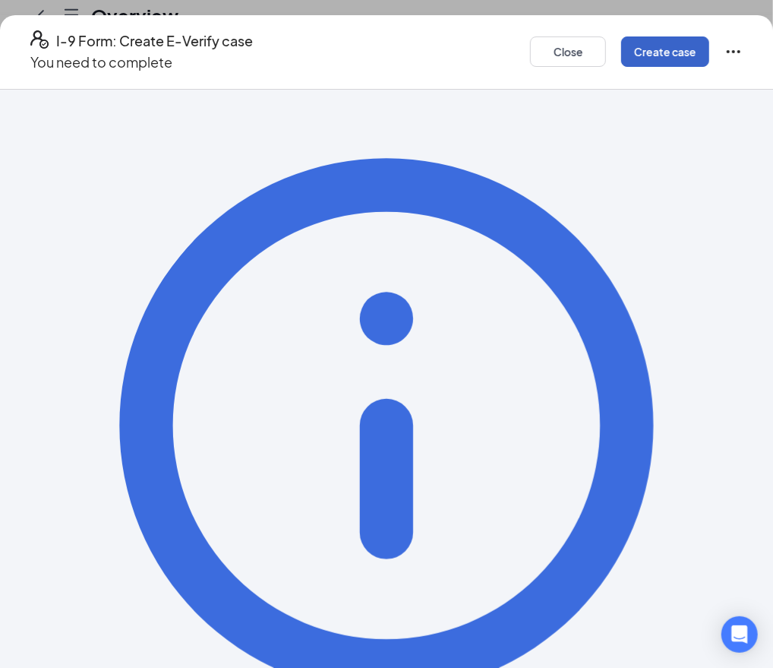
click at [664, 48] on button "Create case" at bounding box center [665, 51] width 88 height 30
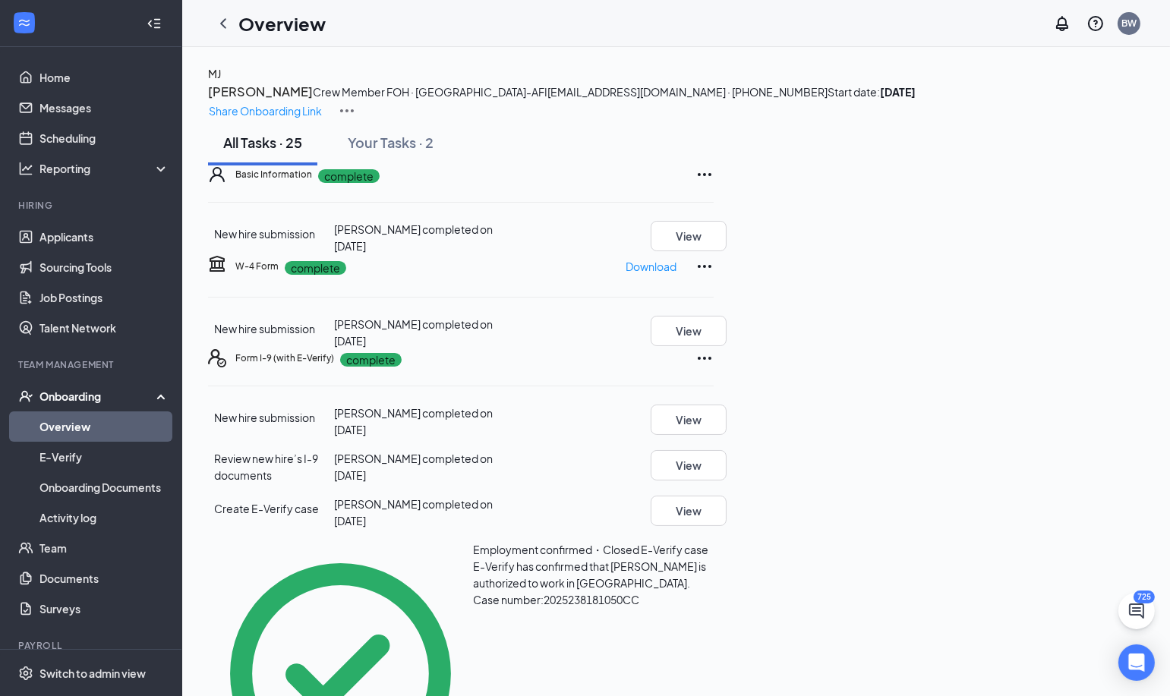
click at [68, 428] on link "Overview" at bounding box center [104, 427] width 130 height 30
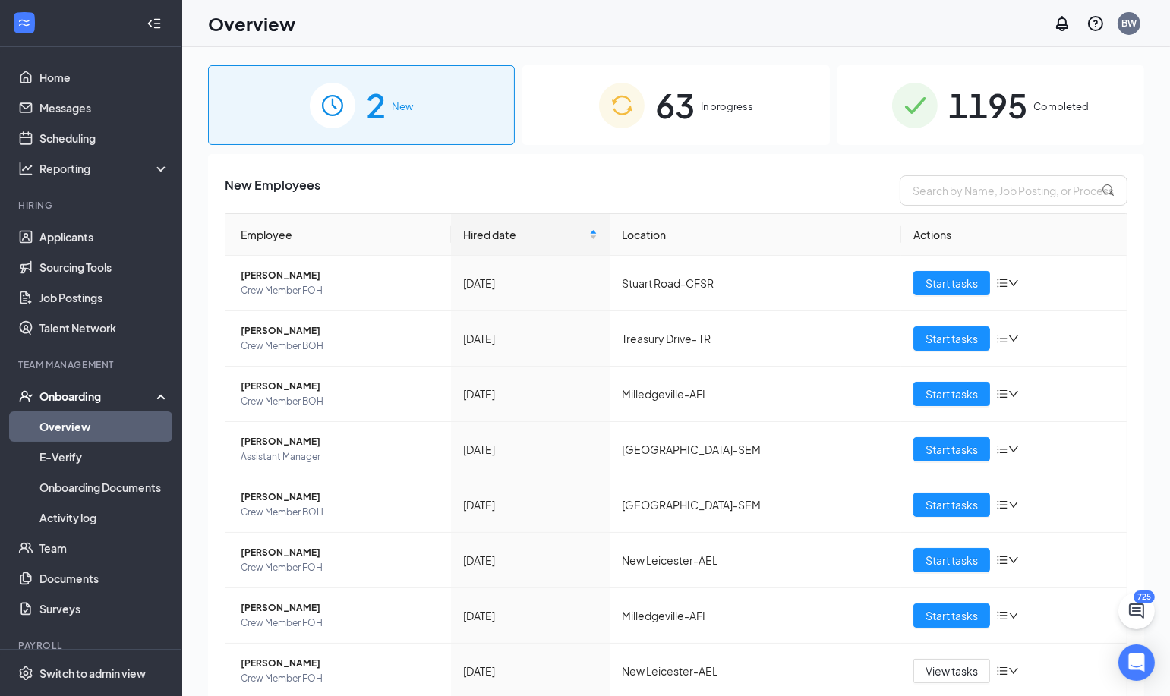
click at [705, 111] on span "In progress" at bounding box center [727, 106] width 52 height 15
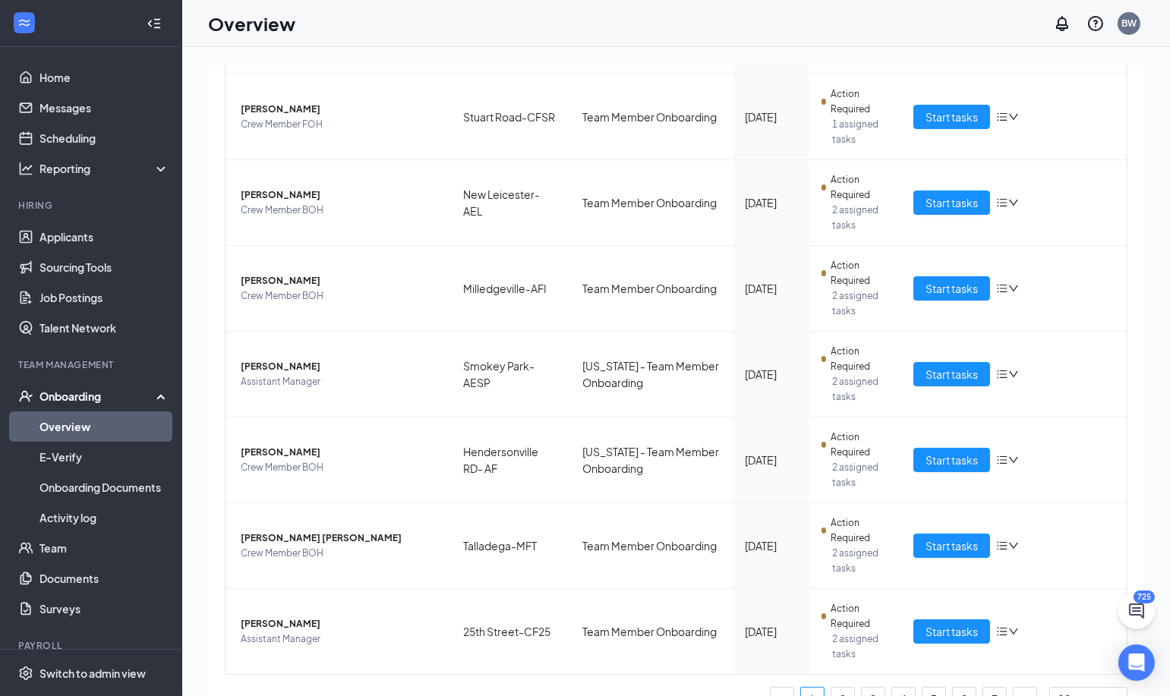
scroll to position [452, 0]
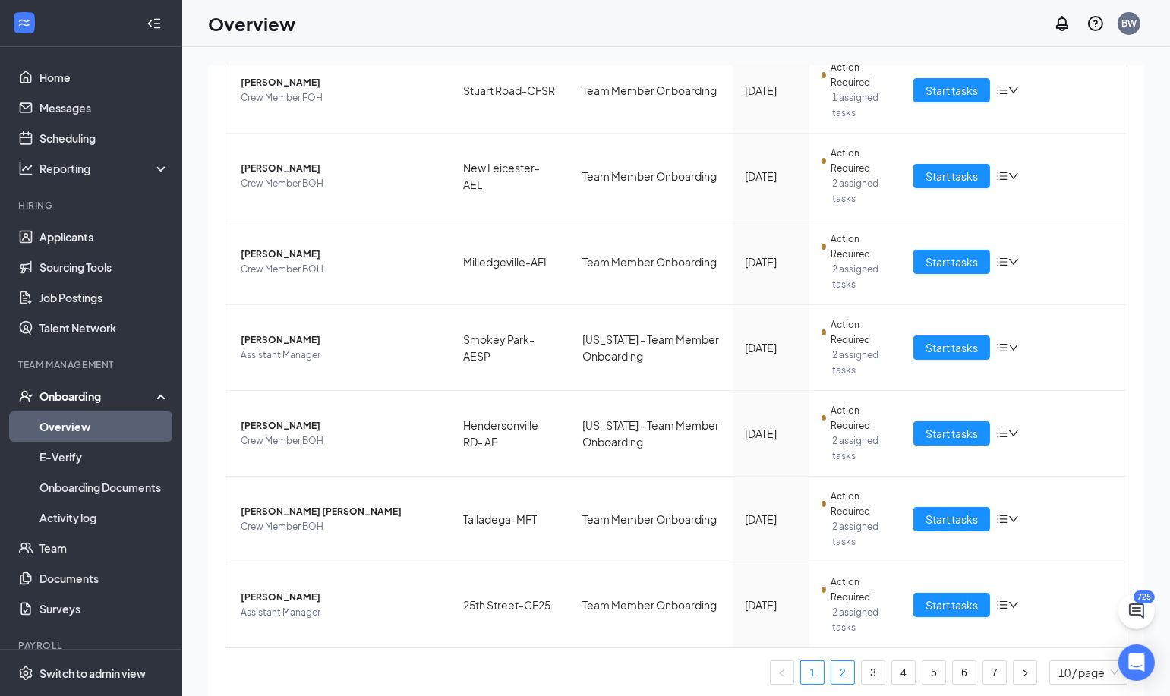
click at [836, 668] on link "2" at bounding box center [843, 672] width 23 height 23
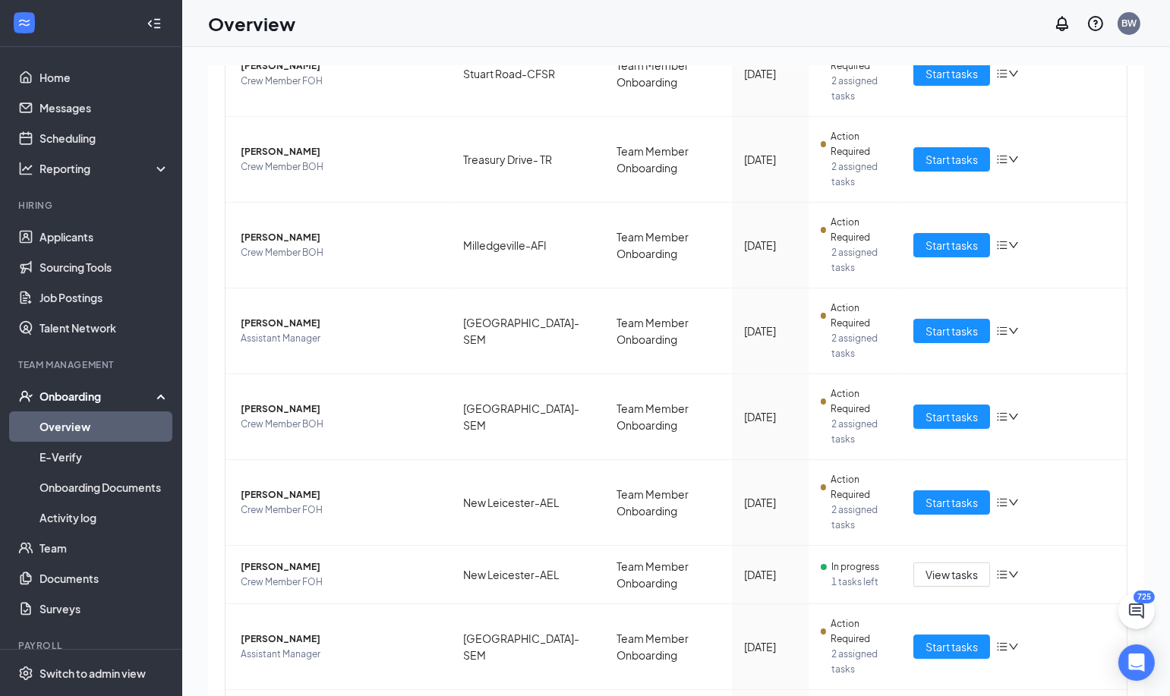
scroll to position [219, 0]
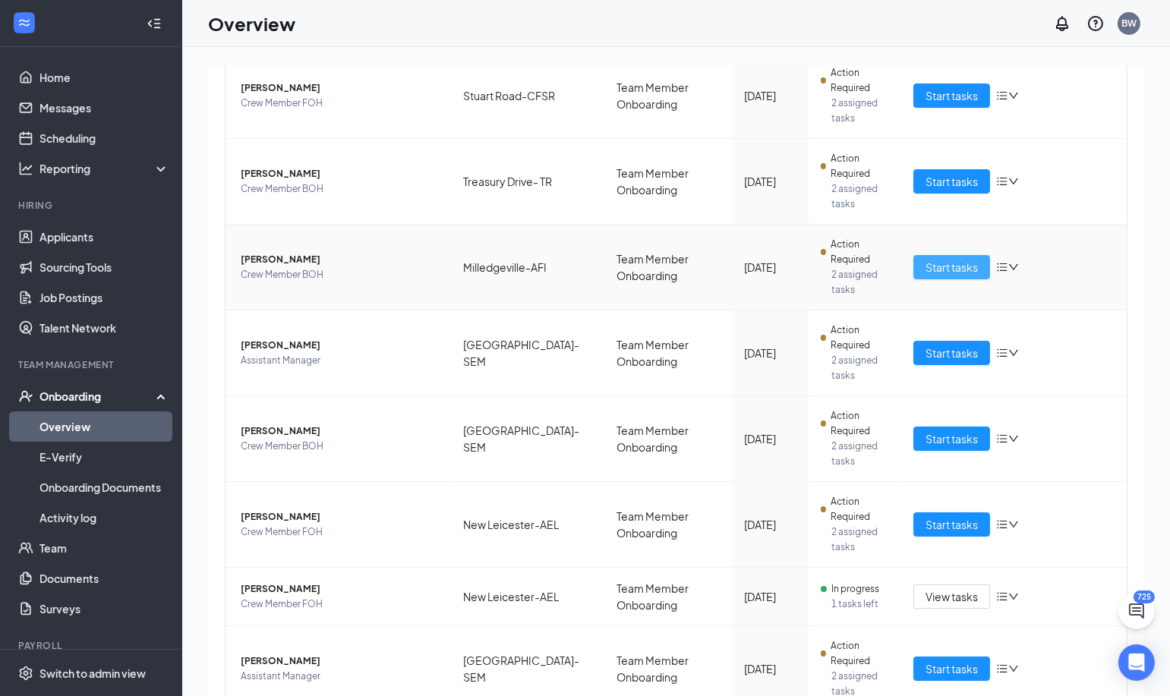
click at [945, 266] on span "Start tasks" at bounding box center [952, 267] width 52 height 17
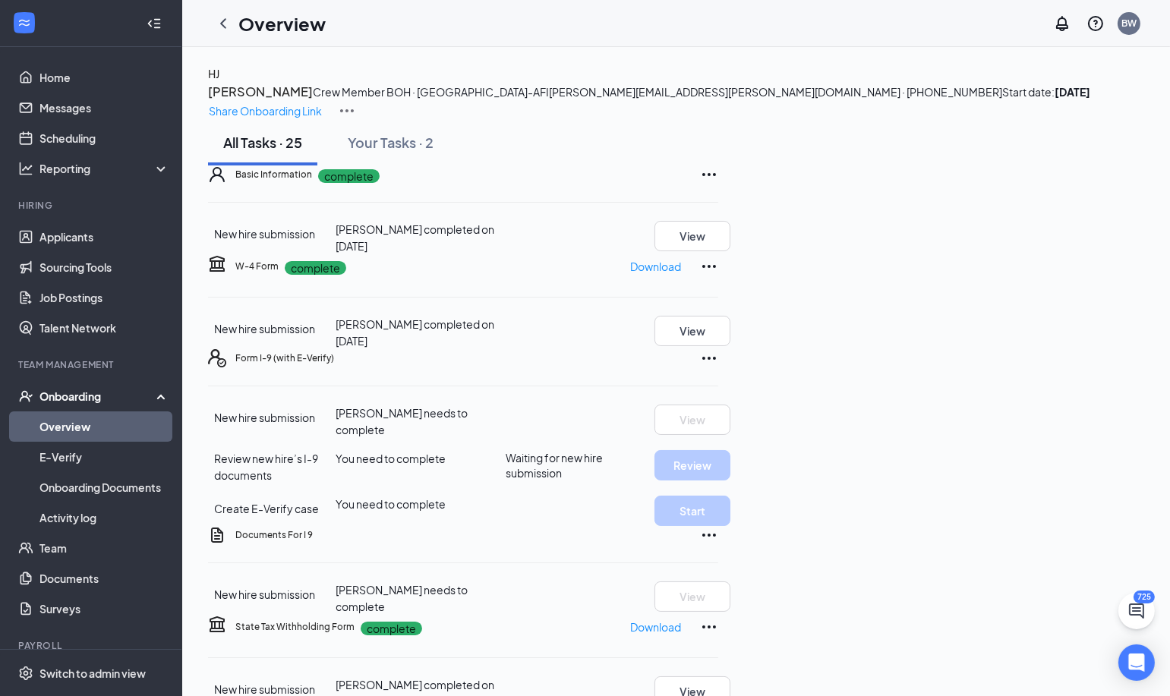
scroll to position [118, 0]
click at [718, 368] on icon "Ellipses" at bounding box center [709, 358] width 18 height 18
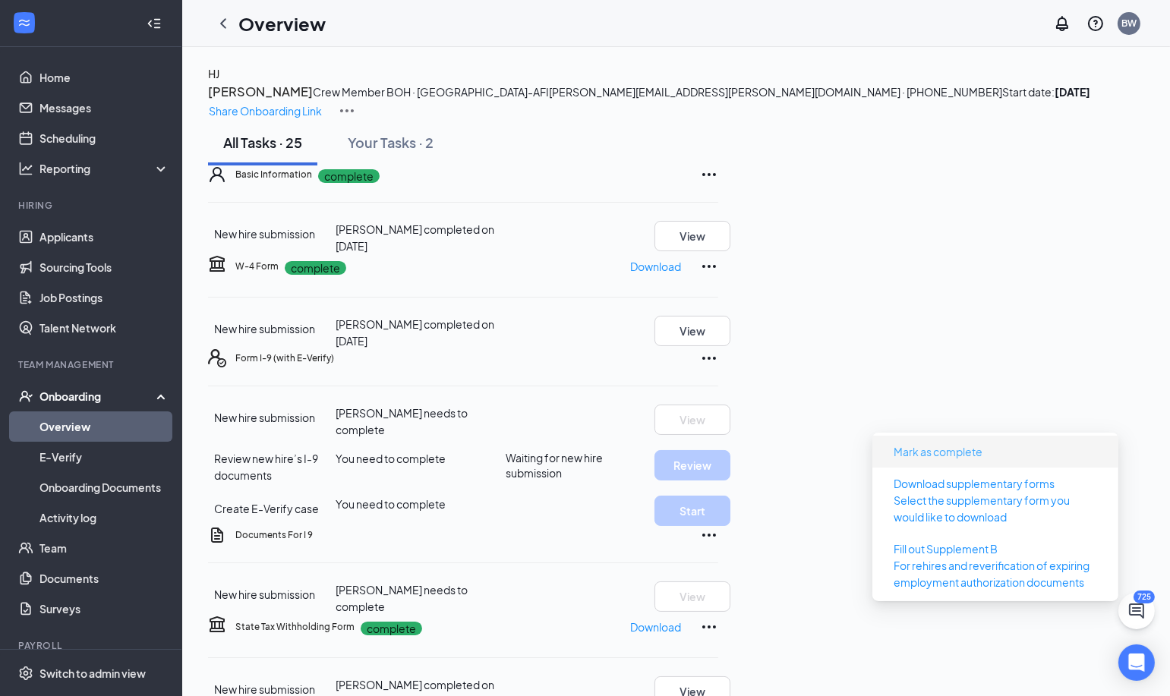
click at [955, 448] on span "Mark as complete" at bounding box center [938, 451] width 89 height 17
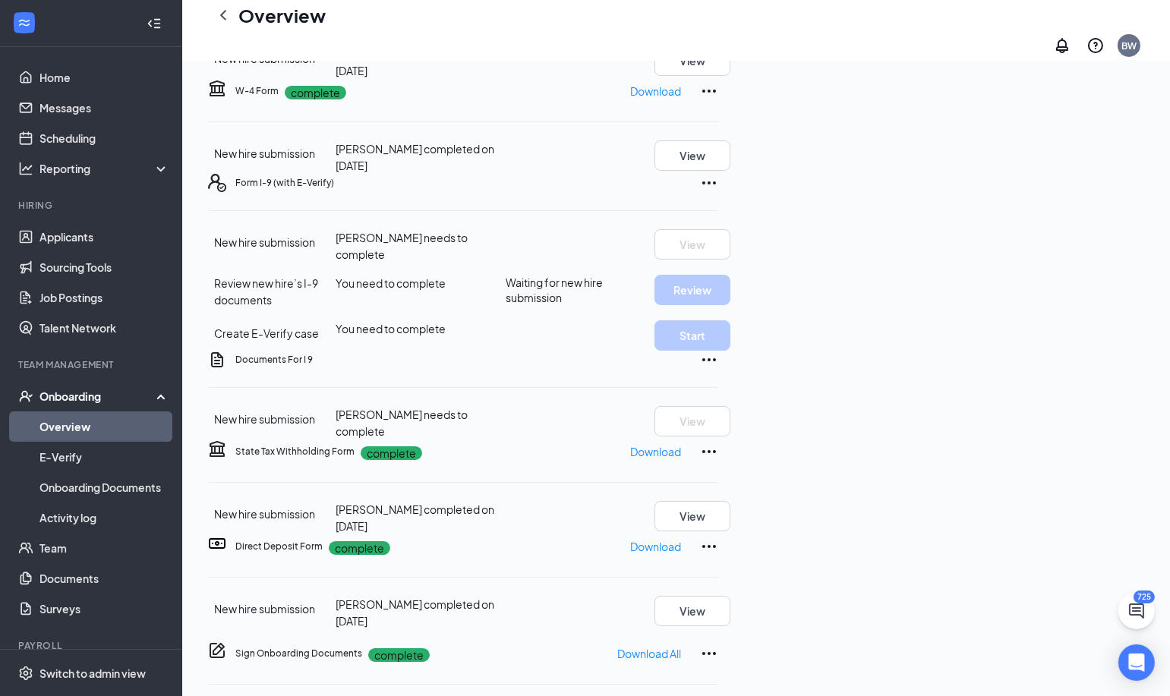
scroll to position [29, 0]
